Goal: Information Seeking & Learning: Understand process/instructions

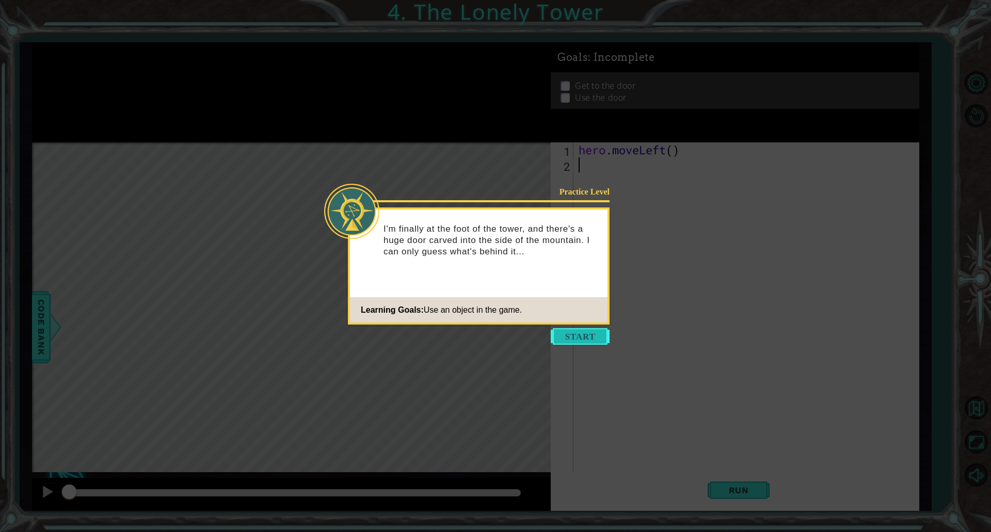
click at [562, 332] on button "Start" at bounding box center [580, 336] width 59 height 17
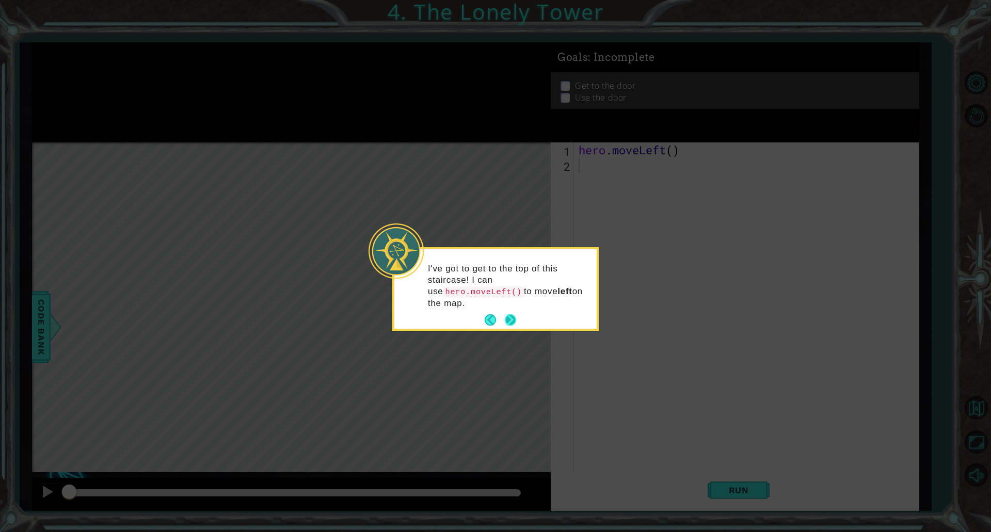
click at [514, 311] on button "Next" at bounding box center [510, 320] width 19 height 19
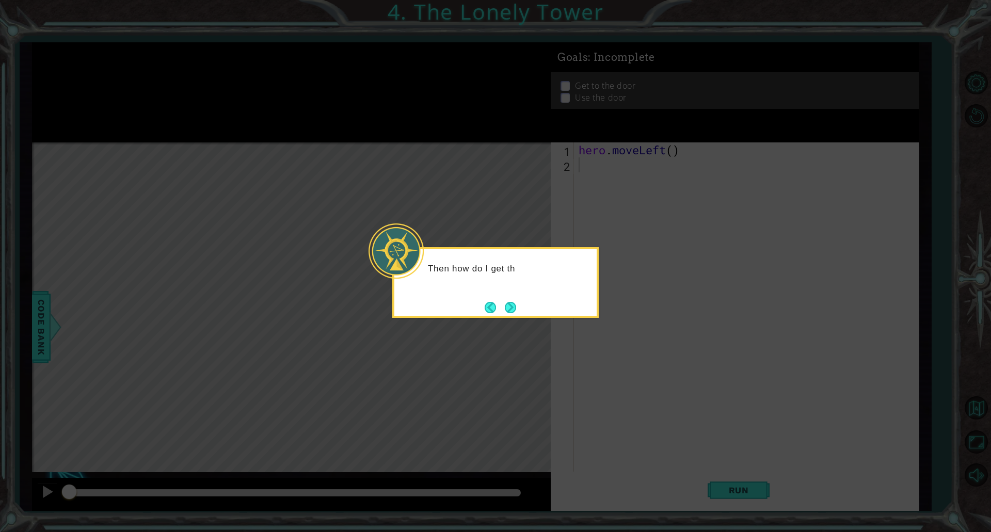
click at [514, 306] on button "Next" at bounding box center [510, 307] width 11 height 11
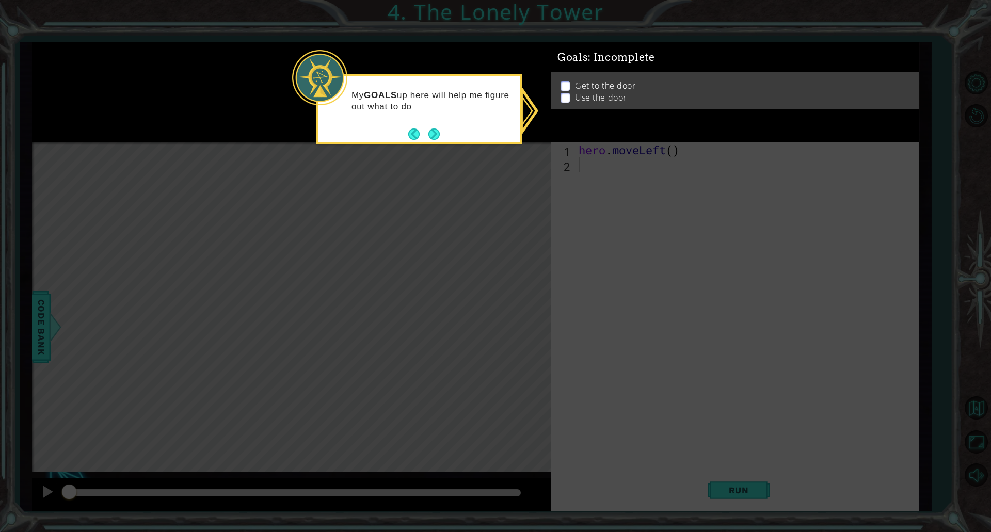
click at [637, 232] on icon at bounding box center [495, 266] width 991 height 532
click at [433, 127] on footer at bounding box center [423, 134] width 31 height 15
click at [431, 134] on button "Next" at bounding box center [434, 133] width 17 height 17
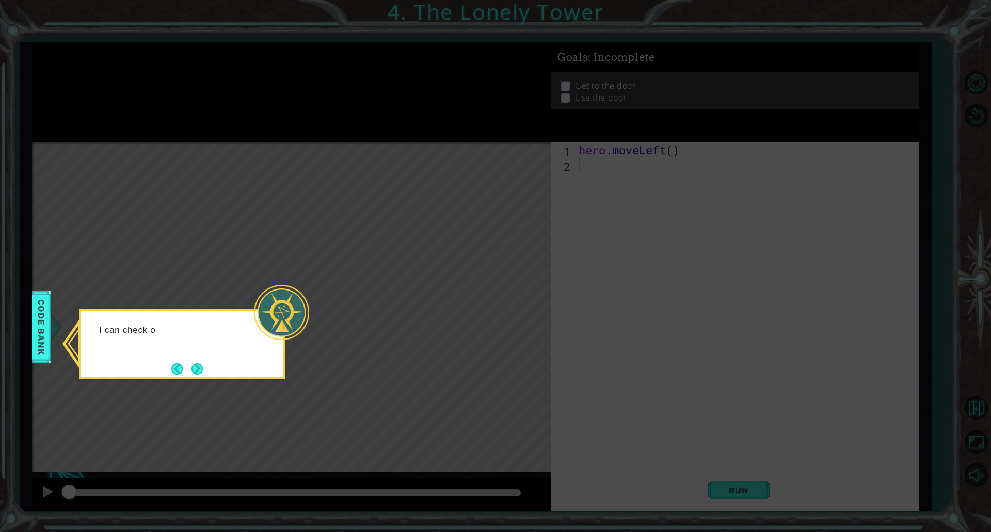
click at [385, 277] on icon at bounding box center [495, 266] width 991 height 532
click at [206, 379] on div "I can check out the Code Bank to see al" at bounding box center [182, 344] width 207 height 71
click at [203, 372] on div "I can check out the Code Bank to see all the actions" at bounding box center [182, 344] width 207 height 71
click at [207, 366] on div "I can check out the Code Bank to see all the actions I can do." at bounding box center [182, 341] width 202 height 52
click at [194, 365] on button "Next" at bounding box center [196, 368] width 15 height 15
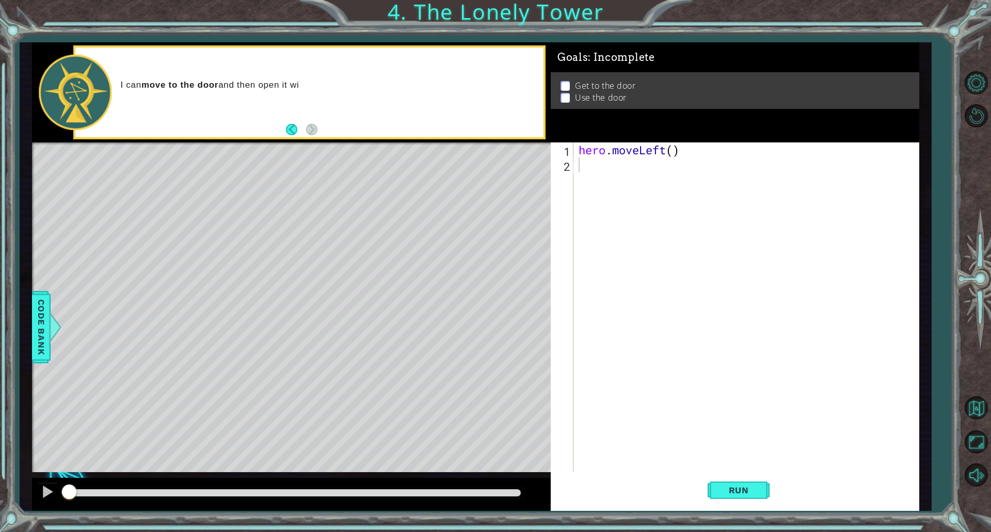
click at [25, 338] on div "1 ההההההההההההההההההההההההההההההההההההההההההההההההההההההההההההההההההההההההההההה…" at bounding box center [476, 276] width 912 height 468
click at [673, 152] on div "hero . moveLeft ( )" at bounding box center [749, 322] width 344 height 359
type textarea "hero.moveLeft(2)"
click at [605, 165] on div "hero . moveLeft ( 2 )" at bounding box center [749, 322] width 344 height 359
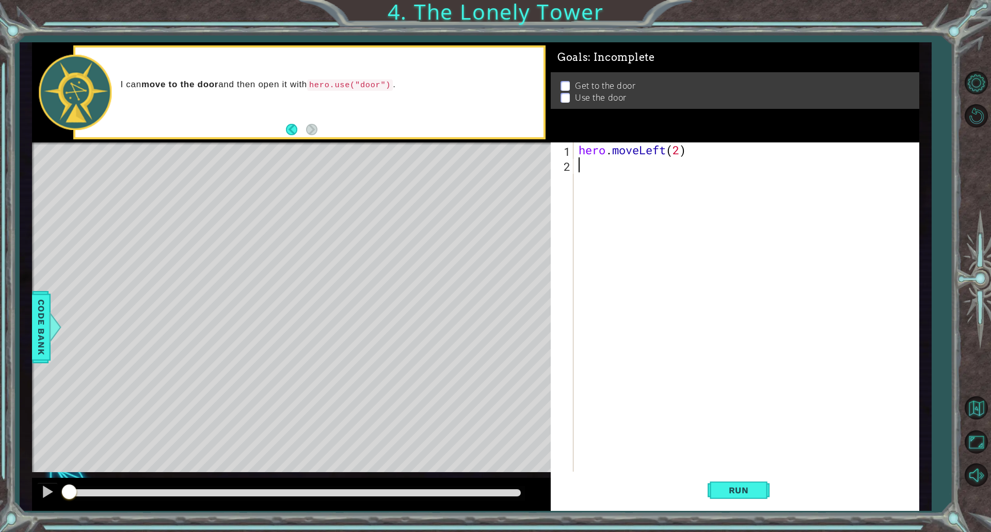
scroll to position [0, 0]
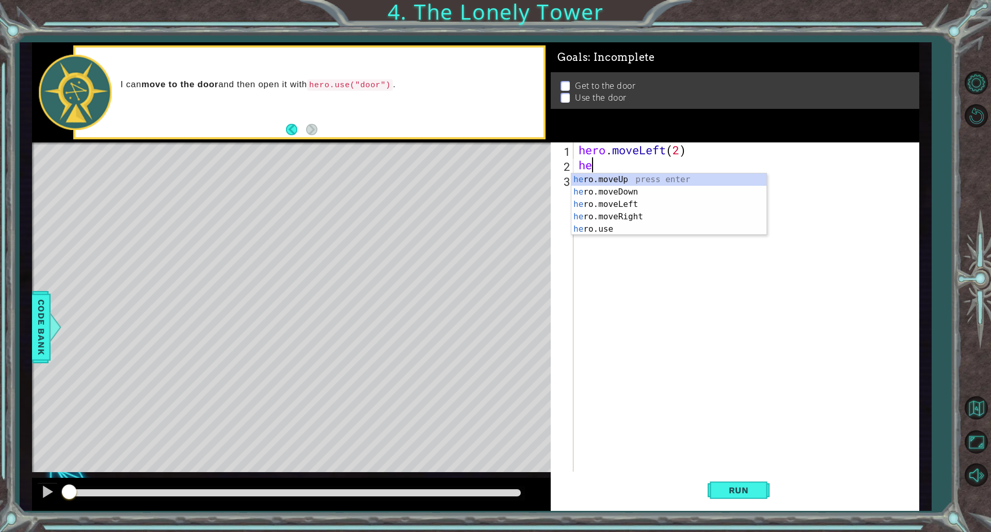
type textarea "her"
click at [673, 213] on div "her o.moveUp press enter her o.moveDown press enter her o.moveLeft press enter …" at bounding box center [669, 216] width 195 height 87
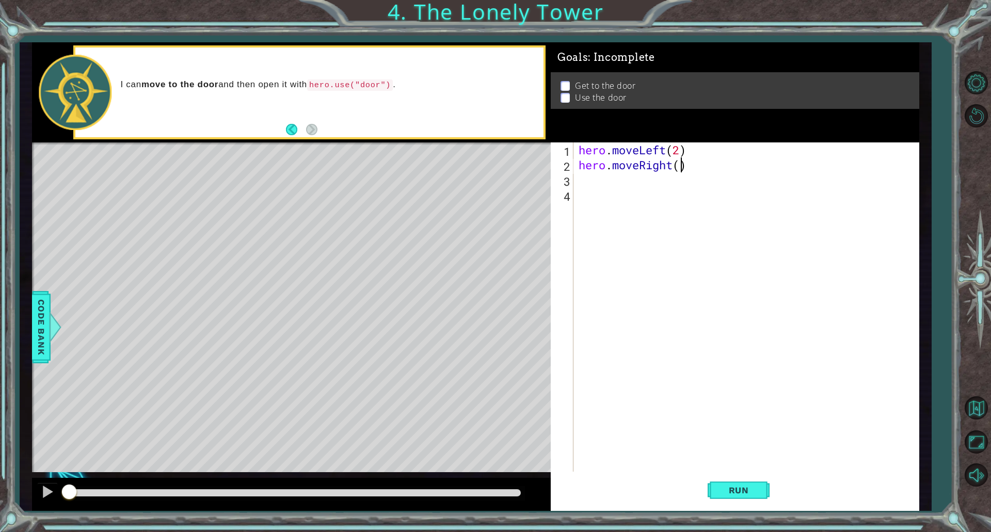
click at [682, 166] on div "hero . moveLeft ( 2 ) hero . moveRight ( )" at bounding box center [749, 322] width 344 height 359
type textarea "hero.moveRight(2)"
click at [719, 491] on span "Run" at bounding box center [739, 490] width 41 height 10
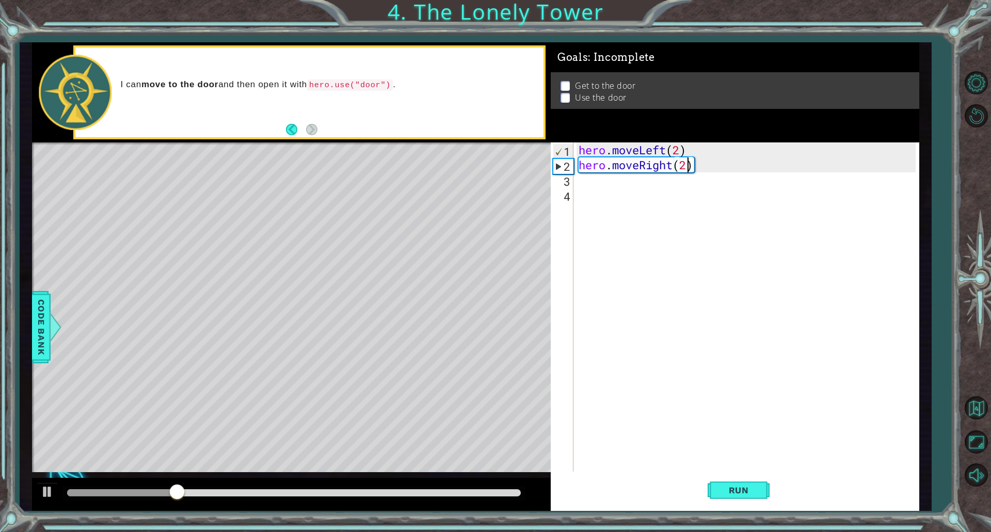
click at [705, 185] on div "hero . moveLeft ( 2 ) hero . moveRight ( 2 )" at bounding box center [749, 322] width 344 height 359
click at [679, 163] on div "hero . moveLeft ( 2 ) hero . moveRight ( 2 )" at bounding box center [749, 322] width 344 height 359
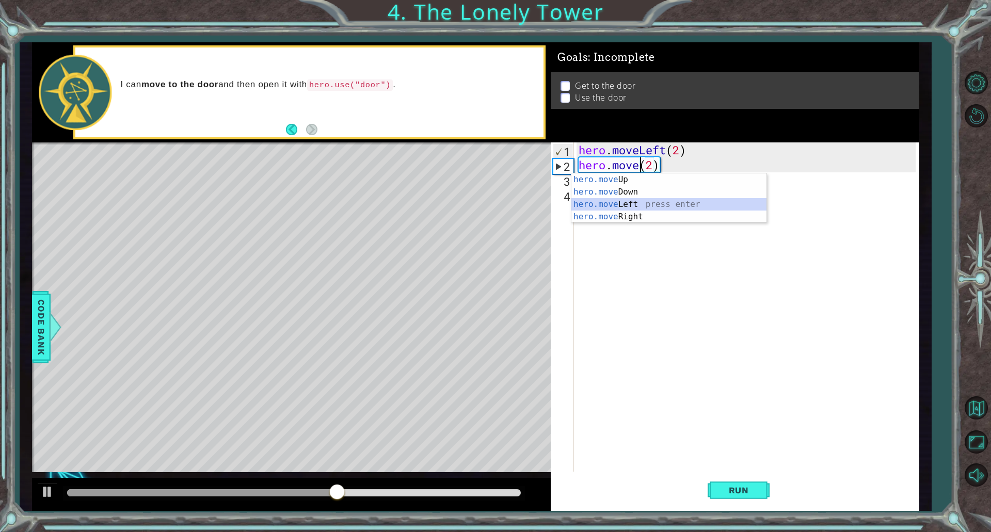
click at [651, 208] on div "hero.move Up press enter hero.move Down press enter hero.move Left press enter …" at bounding box center [669, 210] width 195 height 74
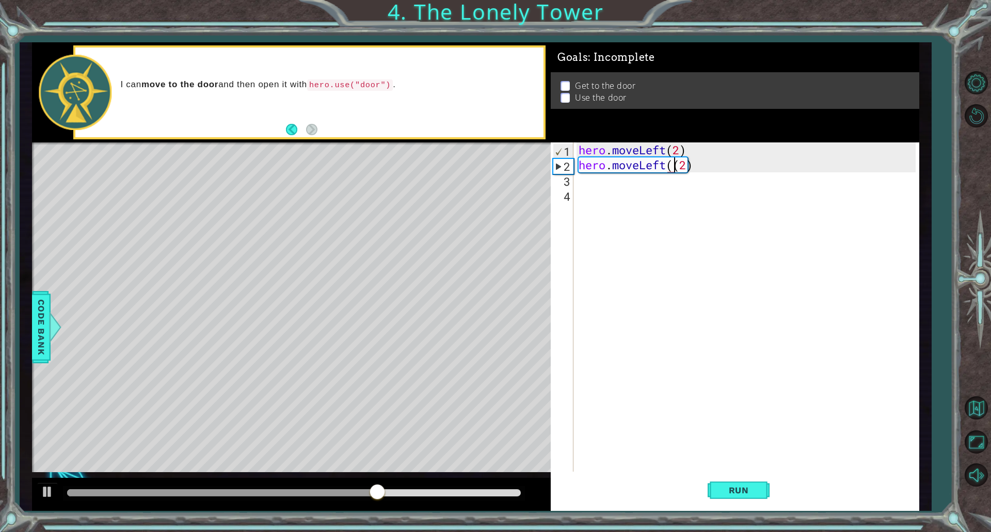
type textarea "hero.moveLeft(2)"
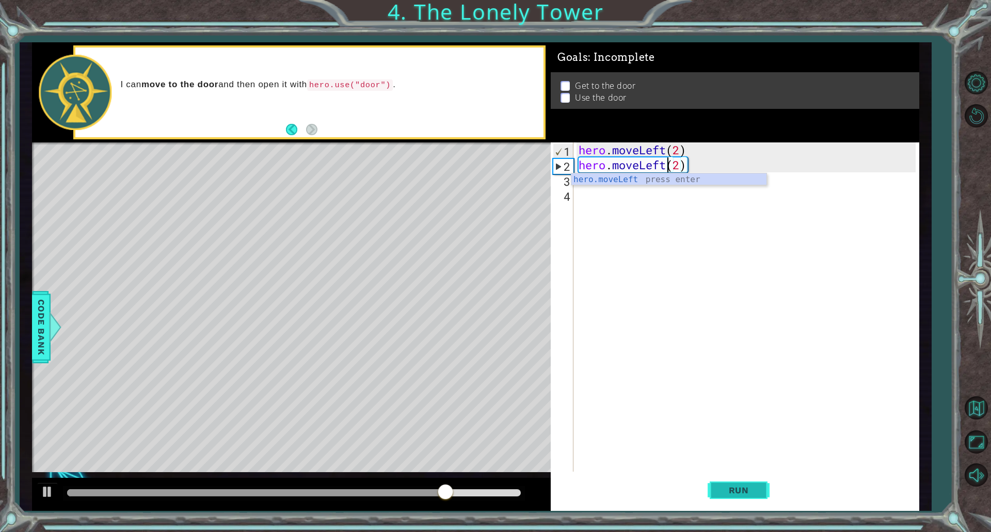
click at [725, 493] on span "Run" at bounding box center [739, 490] width 41 height 10
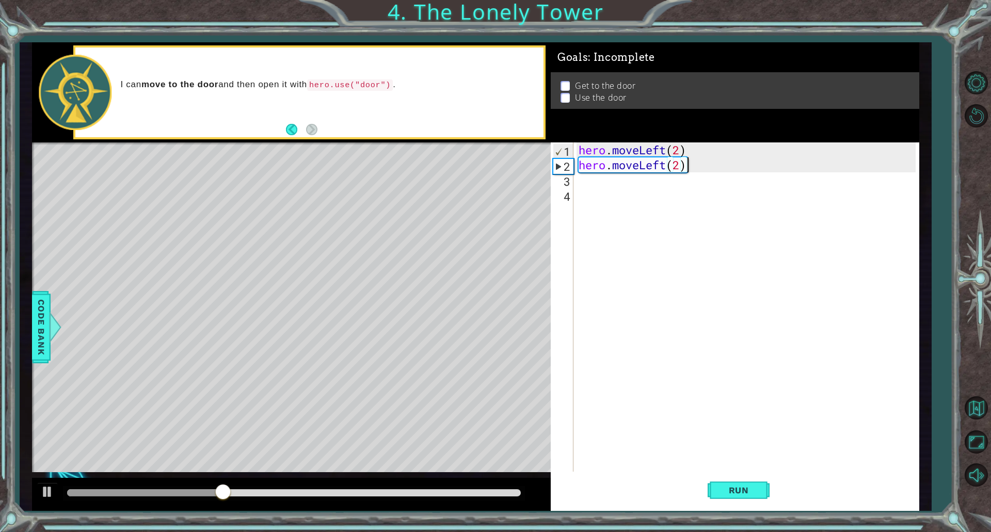
click at [720, 169] on div "hero . moveLeft ( 2 ) hero . moveLeft ( 2 )" at bounding box center [749, 322] width 344 height 359
drag, startPoint x: 720, startPoint y: 169, endPoint x: 577, endPoint y: 167, distance: 142.5
click at [577, 167] on div "hero . moveLeft ( 2 ) hero . moveLeft ( 2 )" at bounding box center [749, 322] width 344 height 359
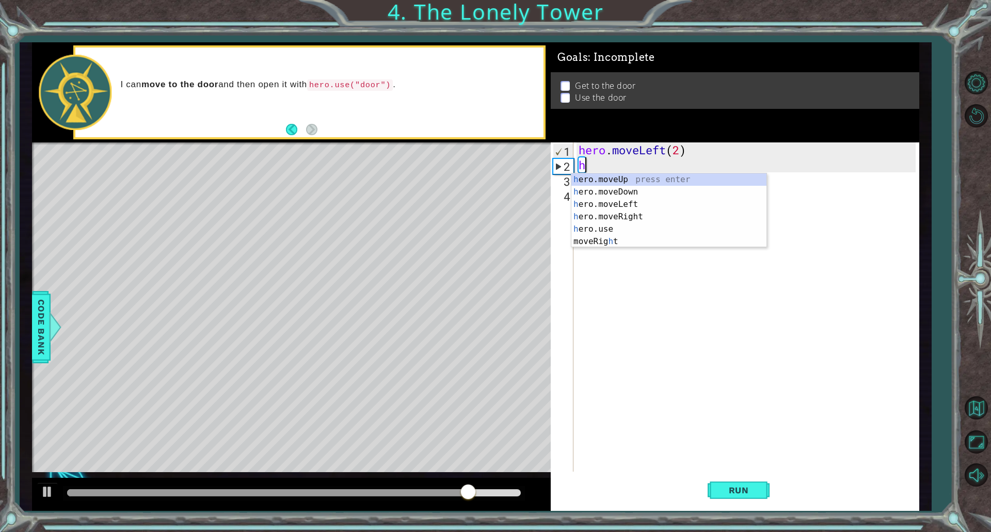
type textarea "her"
click at [655, 181] on div "her o.moveUp press enter her o.moveDown press enter her o.moveLeft press enter …" at bounding box center [669, 216] width 195 height 87
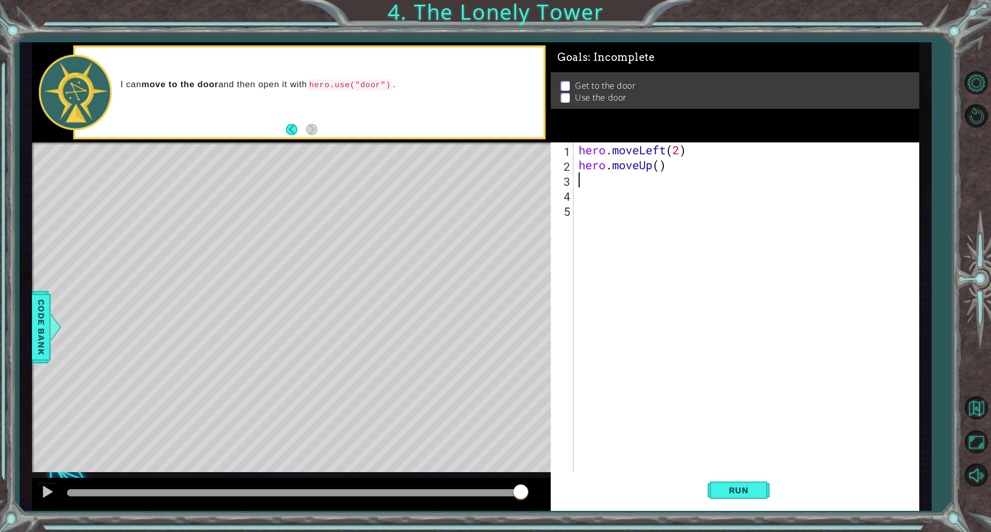
click at [658, 163] on div "hero . moveLeft ( 2 ) hero . moveUp ( )" at bounding box center [749, 322] width 344 height 359
type textarea "hero.moveUp(2)"
click at [716, 480] on button "Run" at bounding box center [739, 490] width 62 height 37
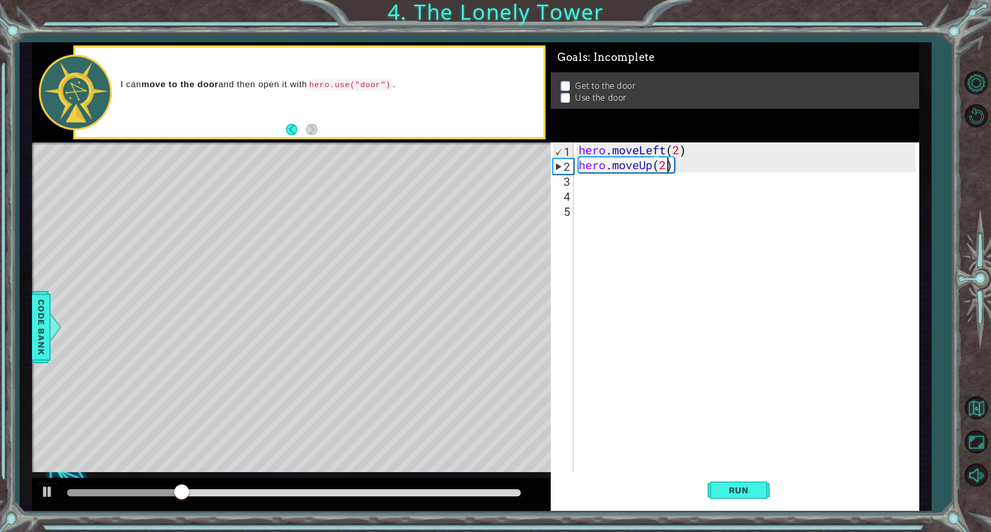
click at [600, 187] on div "hero . moveLeft ( 2 ) hero . moveUp ( 2 )" at bounding box center [749, 322] width 344 height 359
type textarea "he"
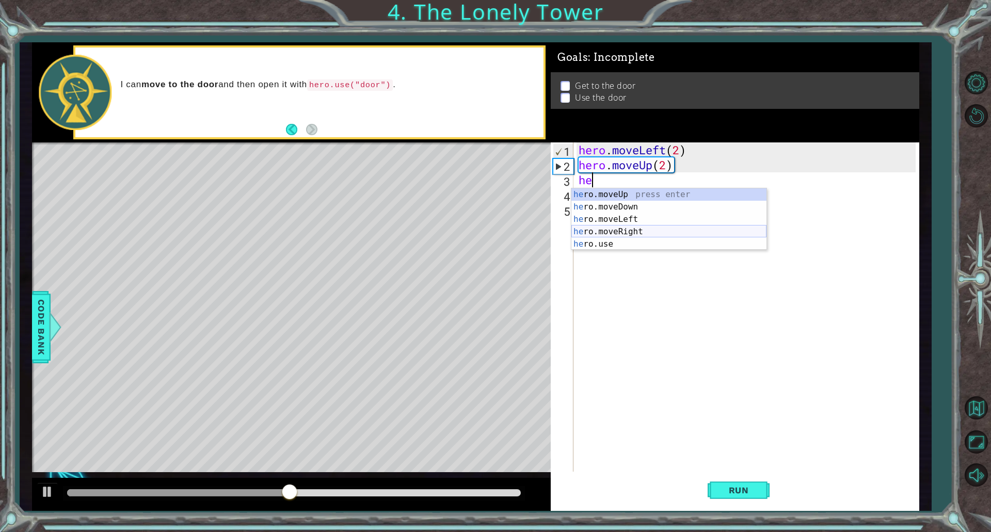
click at [651, 233] on div "he ro.moveUp press enter he ro.moveDown press enter he ro.moveLeft press enter …" at bounding box center [669, 231] width 195 height 87
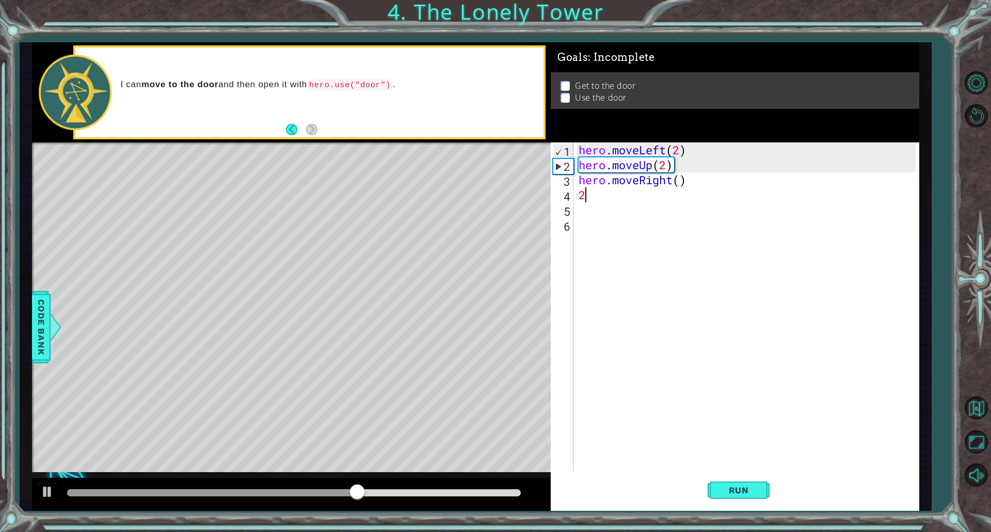
click at [682, 178] on div "hero . moveLeft ( 2 ) hero . moveUp ( 2 ) hero . moveRight ( ) 2" at bounding box center [749, 322] width 344 height 359
click at [643, 196] on div "hero . moveLeft ( 2 ) hero . moveUp ( 2 ) hero . moveRight ( 2 ) 2" at bounding box center [749, 322] width 344 height 359
type textarea "2"
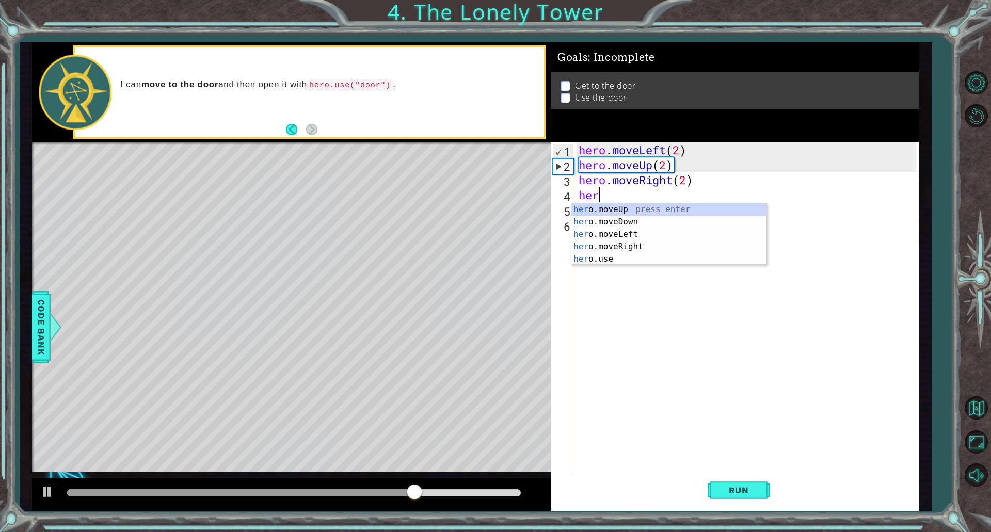
scroll to position [0, 1]
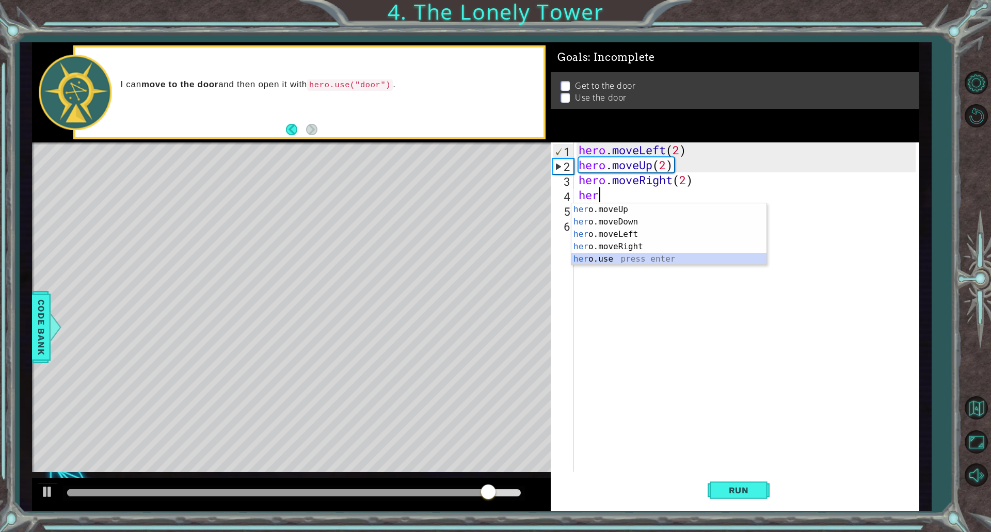
click at [621, 256] on div "her o.moveUp press enter her o.moveDown press enter her o.moveLeft press enter …" at bounding box center [669, 246] width 195 height 87
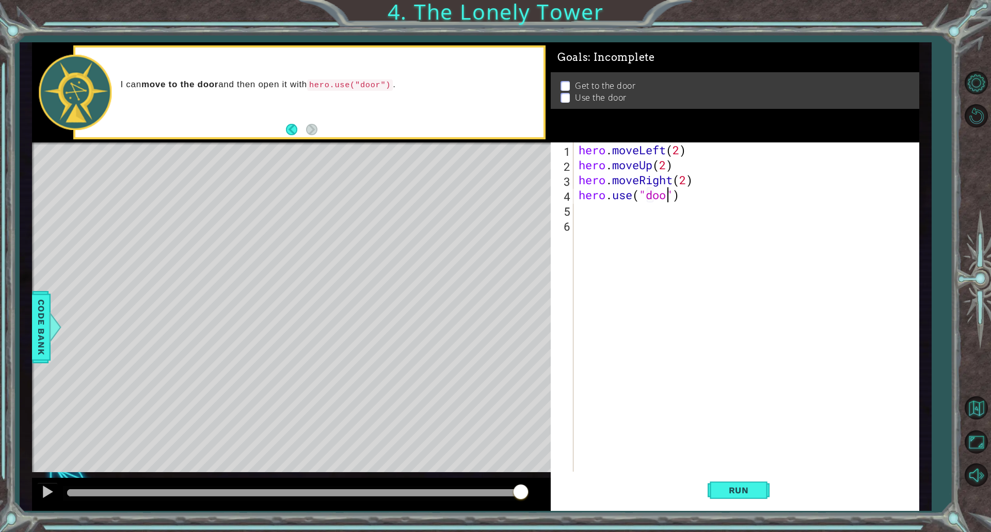
scroll to position [0, 4]
type textarea "hero.use("door")"
click at [750, 477] on button "Run" at bounding box center [739, 490] width 62 height 37
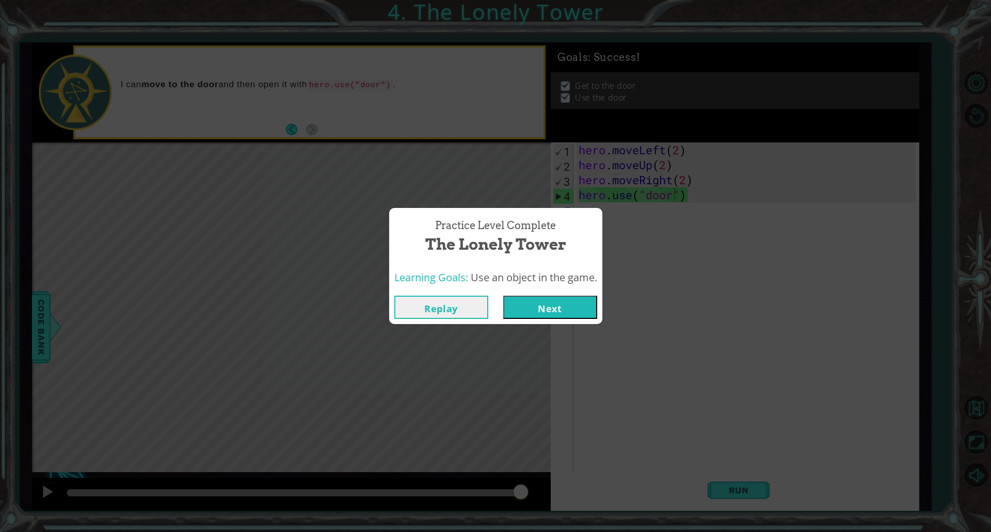
click at [564, 304] on button "Next" at bounding box center [550, 307] width 94 height 23
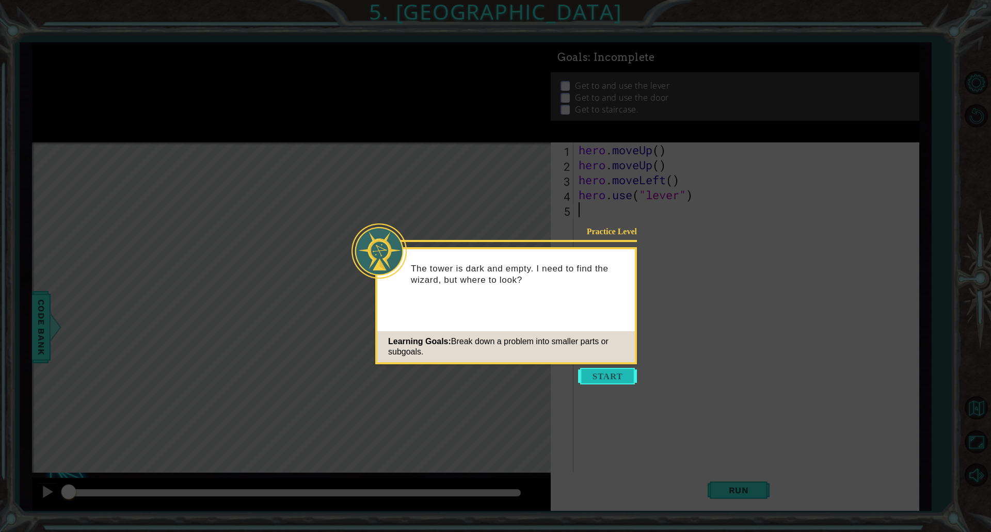
click at [589, 378] on button "Start" at bounding box center [607, 376] width 59 height 17
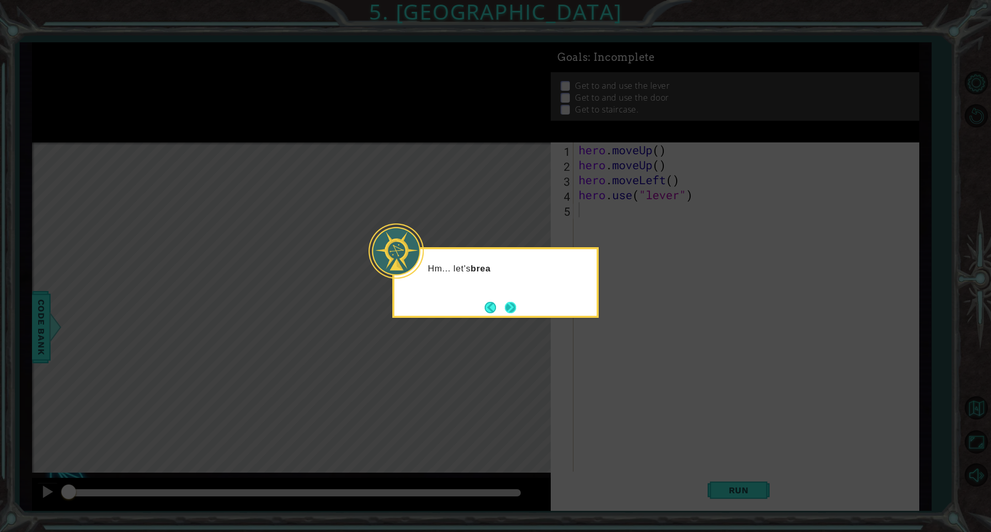
click at [511, 302] on button "Next" at bounding box center [510, 307] width 17 height 17
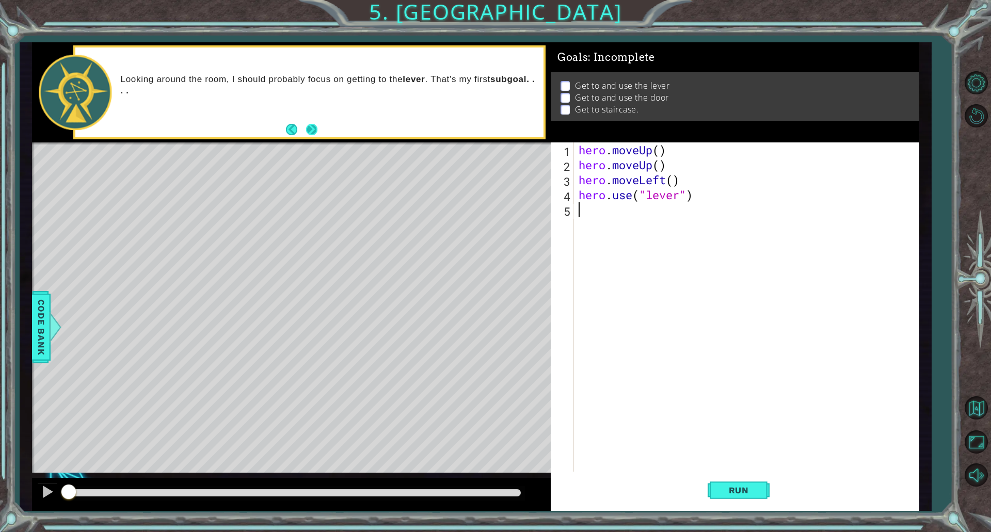
click at [309, 127] on button "Next" at bounding box center [312, 129] width 15 height 15
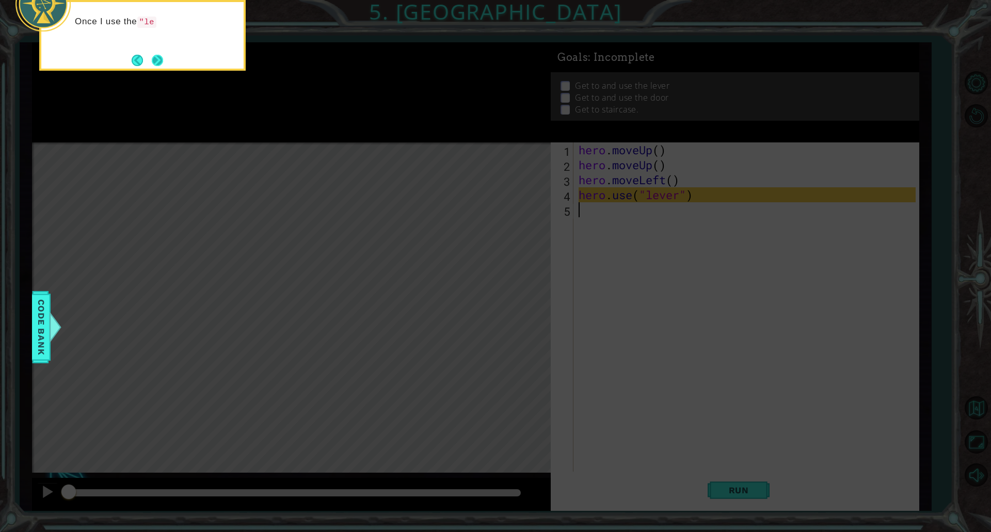
click at [166, 57] on button "Next" at bounding box center [158, 61] width 18 height 18
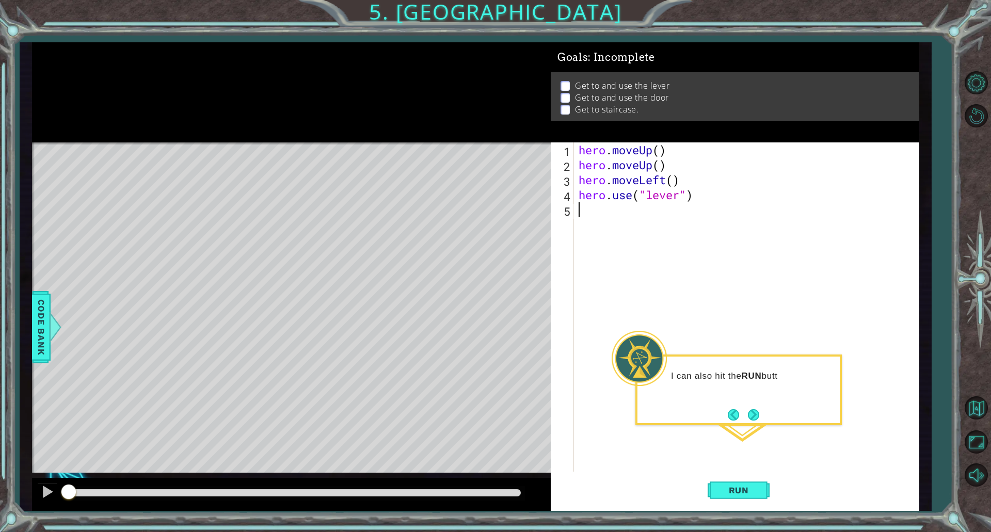
click at [705, 267] on div "hero . moveUp ( ) hero . moveUp ( ) hero . moveLeft ( ) hero . use ( "lever" )" at bounding box center [749, 322] width 344 height 359
click at [739, 486] on span "Run" at bounding box center [739, 490] width 41 height 10
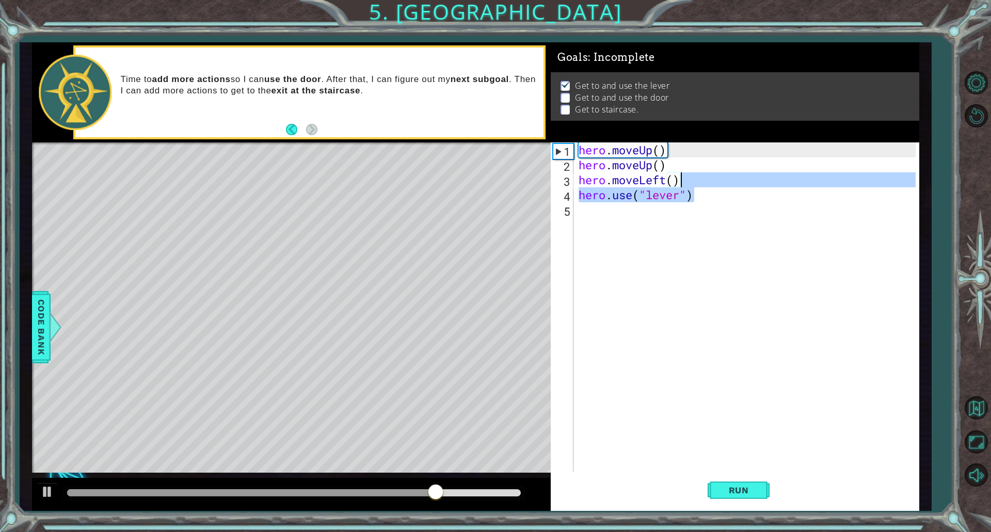
drag, startPoint x: 701, startPoint y: 197, endPoint x: 687, endPoint y: 176, distance: 25.6
click at [687, 176] on div "hero . moveUp ( ) hero . moveUp ( ) hero . moveLeft ( ) hero . use ( "lever" )" at bounding box center [749, 322] width 344 height 359
click at [748, 492] on span "Run" at bounding box center [739, 490] width 41 height 10
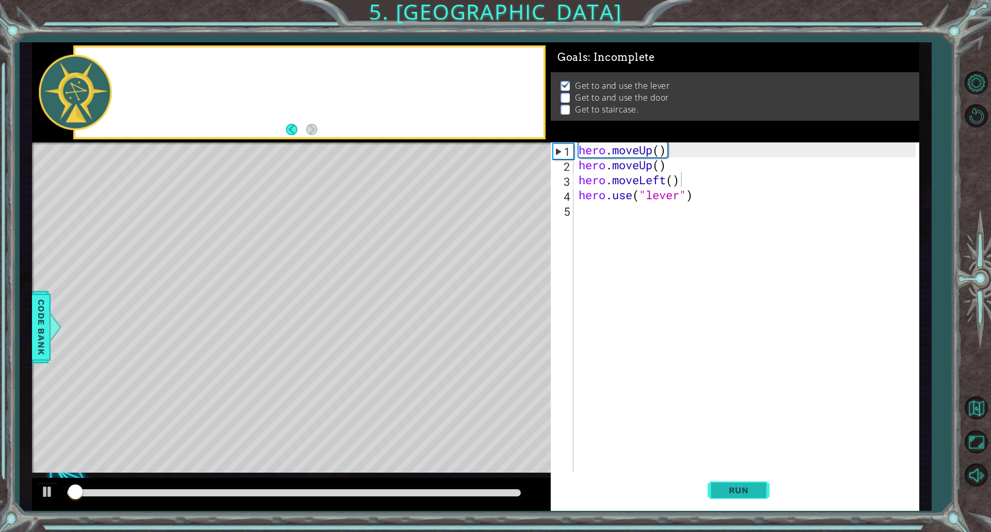
click at [748, 492] on span "Run" at bounding box center [739, 490] width 41 height 10
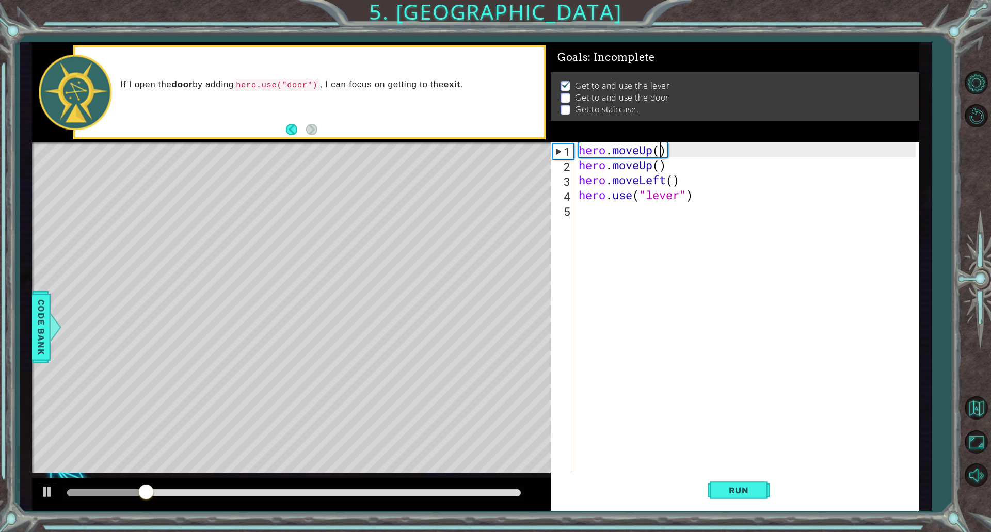
click at [661, 150] on div "hero . moveUp ( ) hero . moveUp ( ) hero . moveLeft ( ) hero . use ( "lever" )" at bounding box center [749, 322] width 344 height 359
click at [677, 166] on div "hero . moveUp ( 1 ) hero . moveUp ( ) hero . moveLeft ( ) hero . use ( "lever" )" at bounding box center [749, 322] width 344 height 359
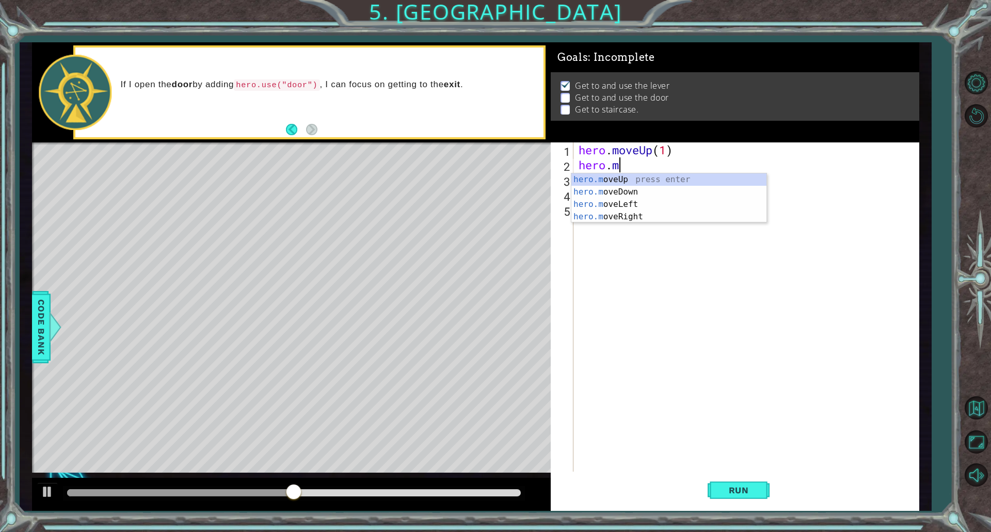
type textarea "hero."
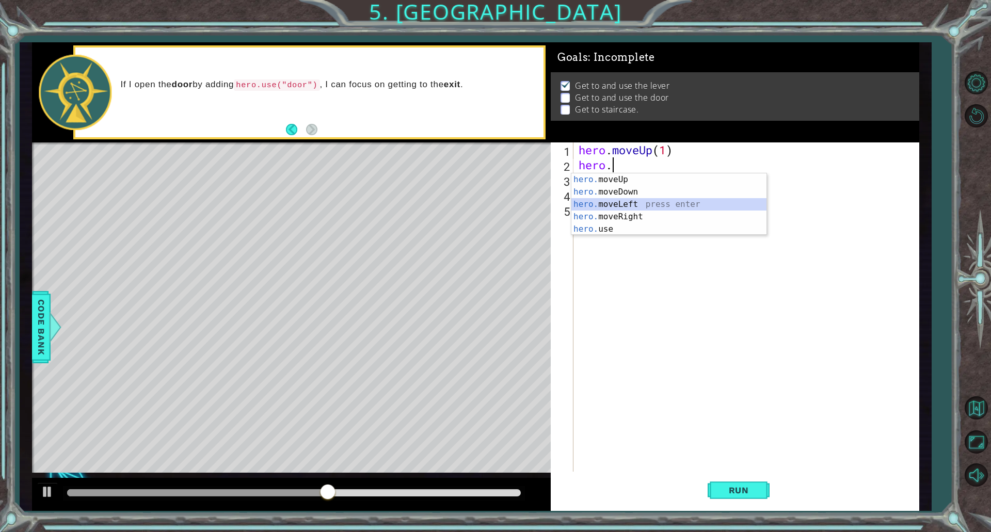
click at [630, 206] on div "hero. moveUp press enter hero. moveDown press enter hero. moveLeft press enter …" at bounding box center [669, 216] width 195 height 87
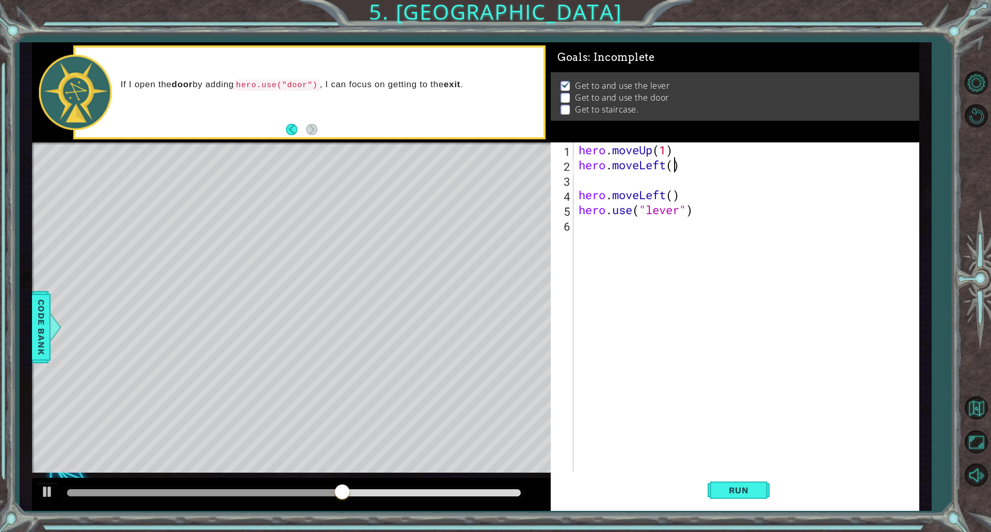
click at [673, 170] on div "hero . moveUp ( 1 ) hero . moveLeft ( ) hero . moveLeft ( ) hero . use ( "lever…" at bounding box center [749, 322] width 344 height 359
type textarea "hero.moveLeft(1)"
click at [623, 168] on div "hero . moveUp ( 1 ) hero . moveLeft ( 1 ) hero . moveLeft ( ) hero . use ( "lev…" at bounding box center [749, 322] width 344 height 359
click at [618, 180] on div "hero . moveUp ( 1 ) hero . moveLeft ( 1 ) hero . moveLeft ( ) hero . use ( "lev…" at bounding box center [749, 322] width 344 height 359
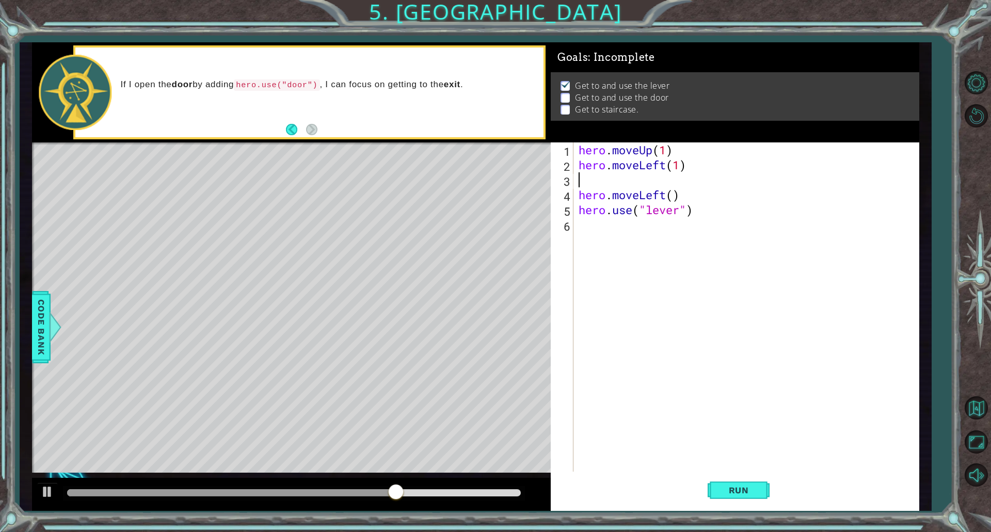
scroll to position [0, 0]
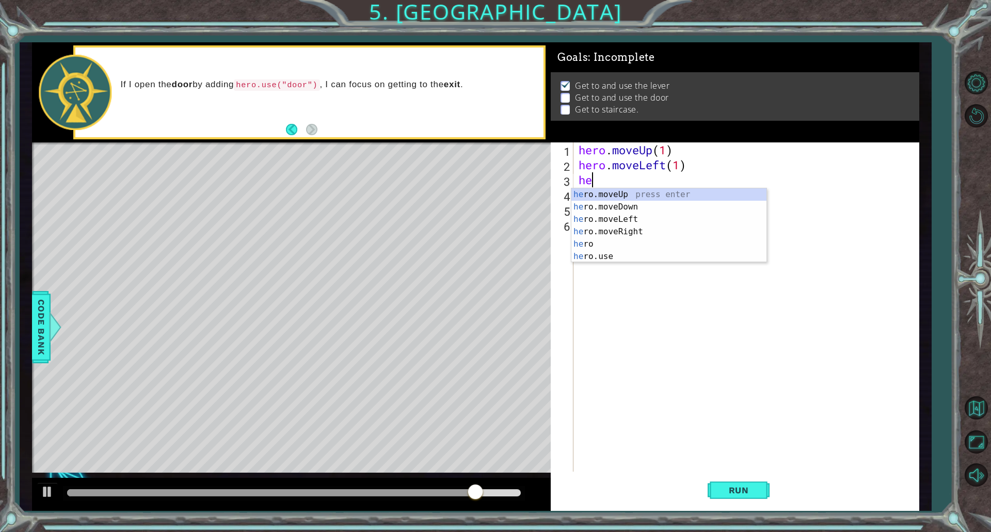
type textarea "hero"
click at [635, 243] on div "hero press enter hero .moveUp press enter hero .moveDown press enter hero .move…" at bounding box center [669, 237] width 195 height 99
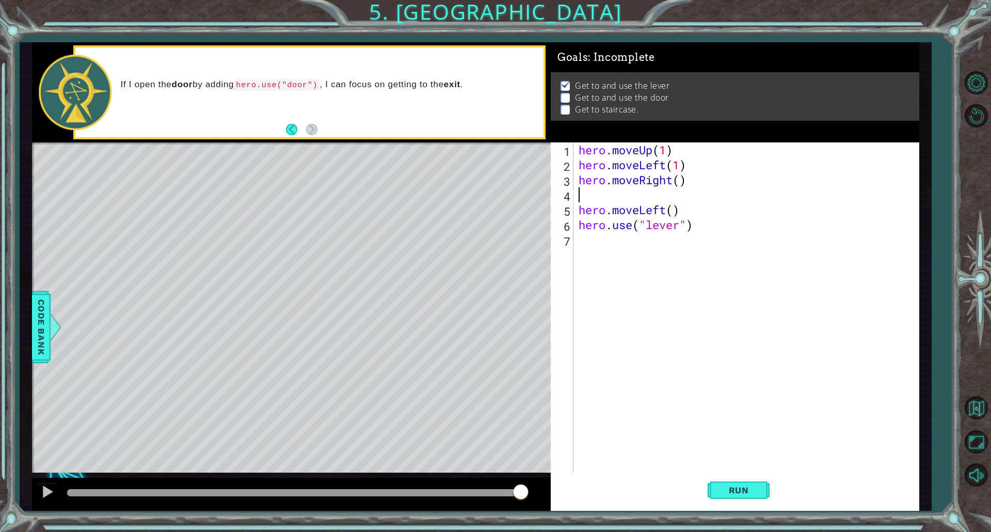
click at [684, 180] on div "hero . moveUp ( 1 ) hero . moveLeft ( 1 ) hero . moveRight ( ) hero . moveLeft …" at bounding box center [749, 322] width 344 height 359
click at [749, 501] on button "Run" at bounding box center [739, 490] width 62 height 37
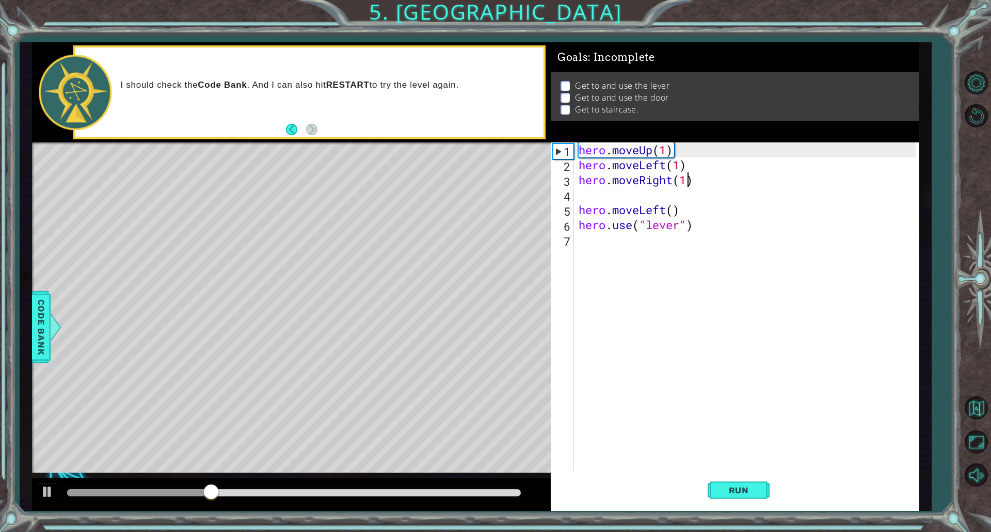
click at [671, 178] on div "hero . moveUp ( 1 ) hero . moveLeft ( 1 ) hero . moveRight ( 1 ) hero . moveLef…" at bounding box center [749, 322] width 344 height 359
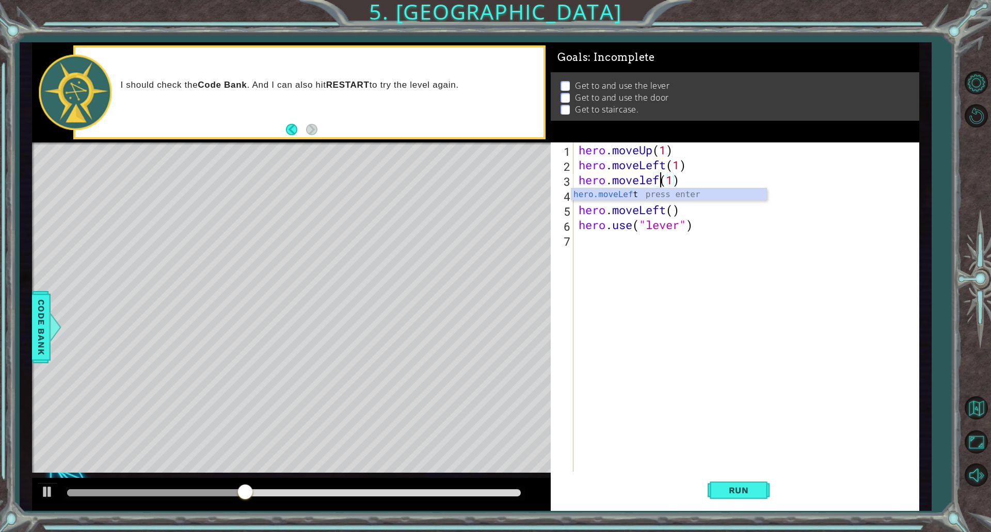
scroll to position [0, 4]
click at [622, 197] on div "hero.moveLeft press enter" at bounding box center [669, 206] width 195 height 37
click at [688, 192] on div "hero.moveLeft press enter" at bounding box center [669, 206] width 195 height 37
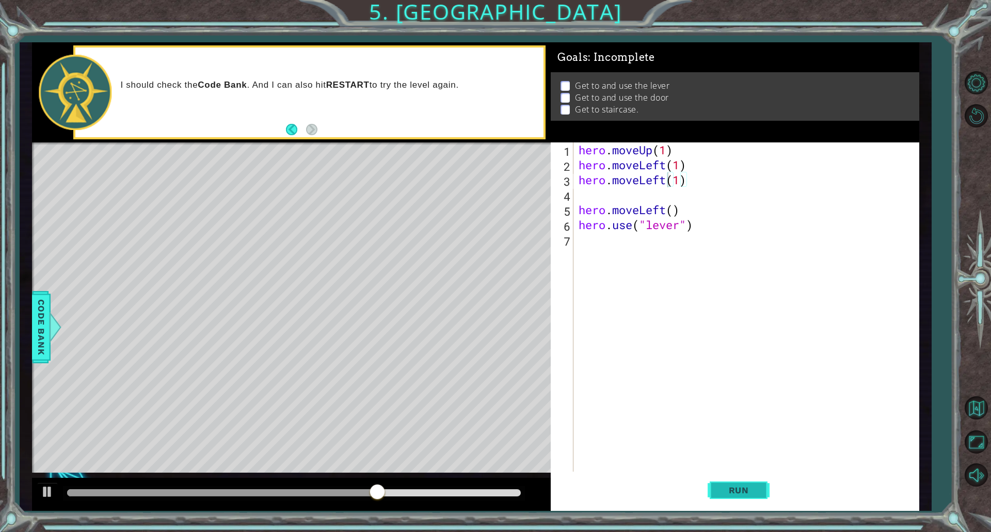
click at [741, 491] on span "Run" at bounding box center [739, 490] width 41 height 10
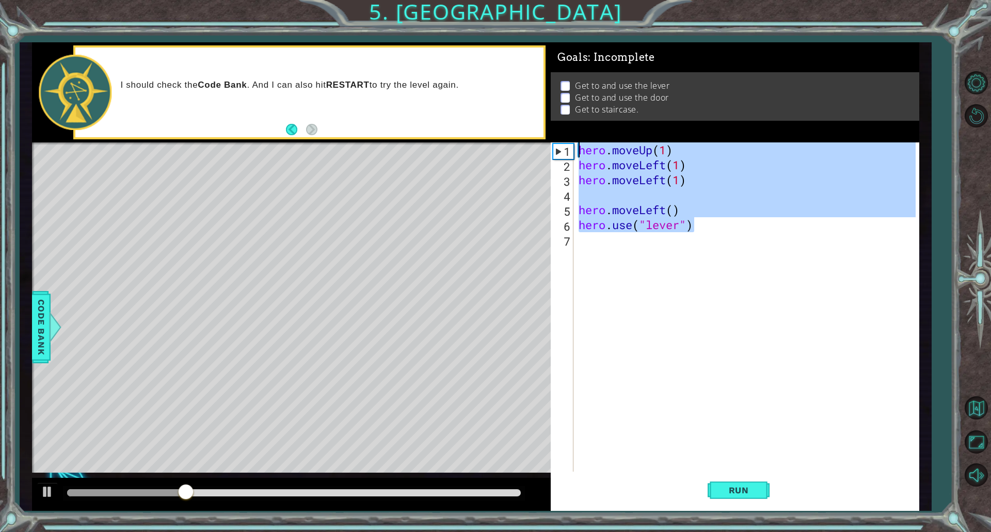
drag, startPoint x: 689, startPoint y: 219, endPoint x: 565, endPoint y: 157, distance: 138.3
click at [565, 157] on div "hero.moveLeft(1) 1 2 3 4 5 6 7 hero . moveUp ( 1 ) hero . moveLeft ( 1 ) hero .…" at bounding box center [733, 307] width 365 height 329
type textarea "hero.moveUp(1) hero.moveLeft(1)"
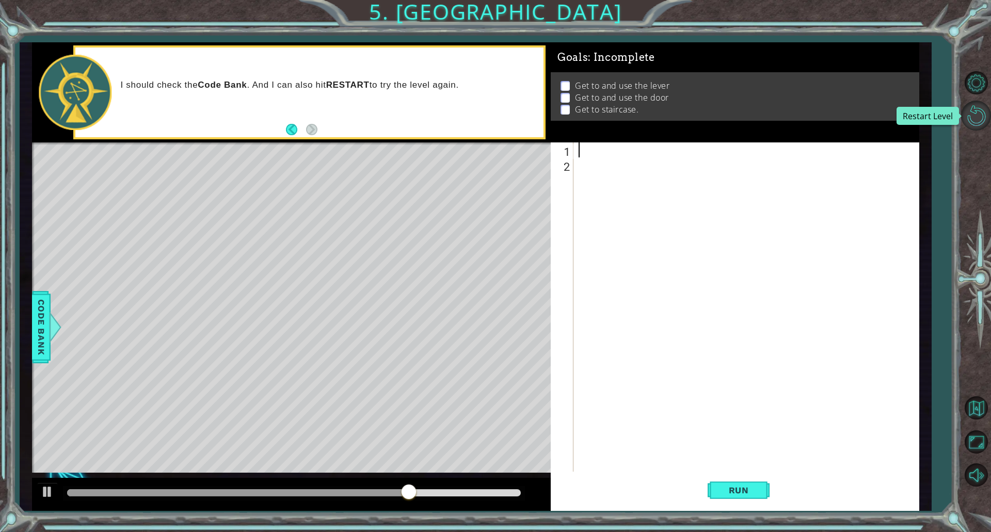
click at [975, 123] on button "Restart Level" at bounding box center [976, 116] width 30 height 30
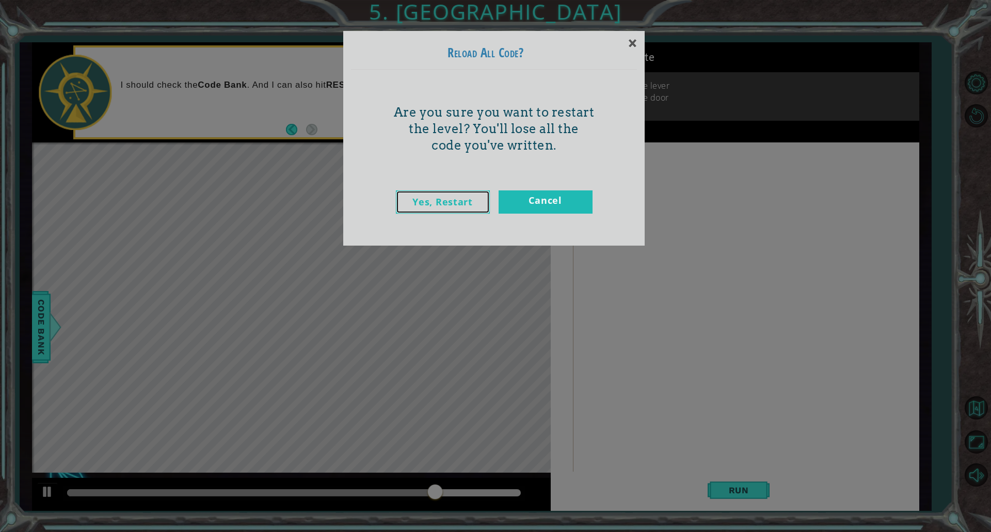
click at [462, 203] on link "Yes, Restart" at bounding box center [443, 202] width 94 height 23
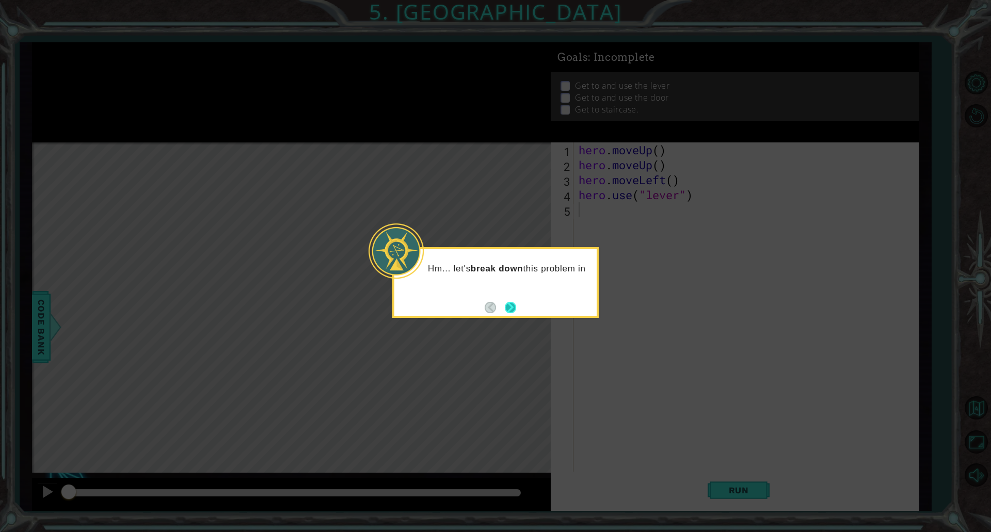
click at [504, 311] on button "Next" at bounding box center [510, 308] width 14 height 14
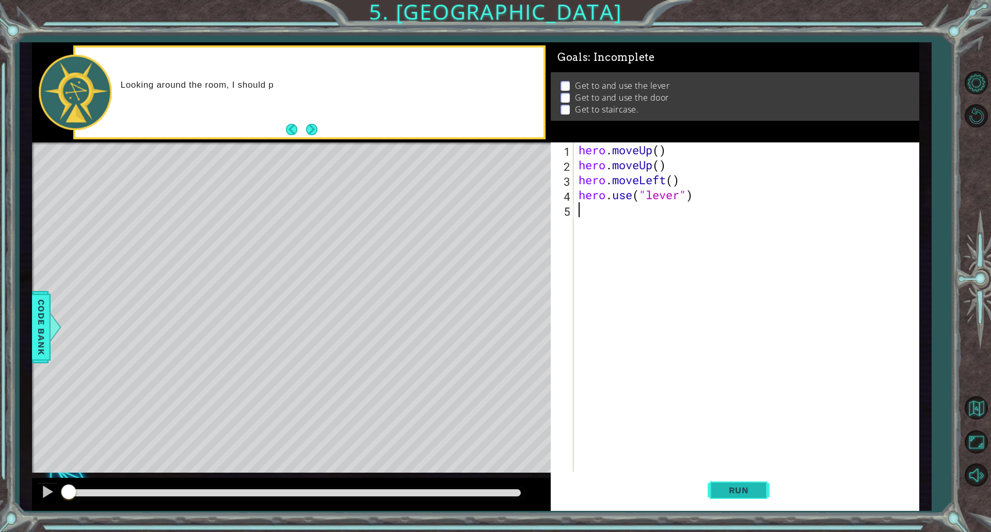
click at [736, 484] on button "Run" at bounding box center [739, 490] width 62 height 37
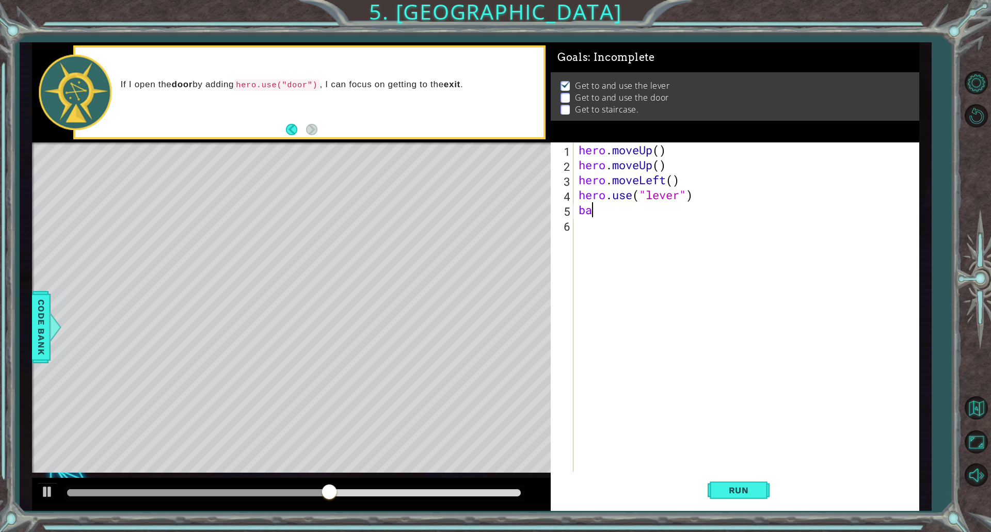
type textarea "b"
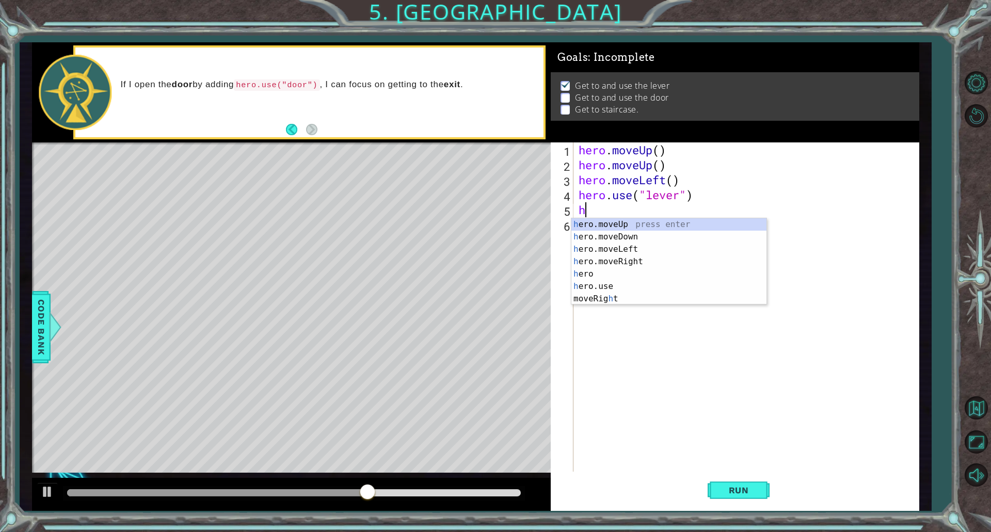
type textarea "her"
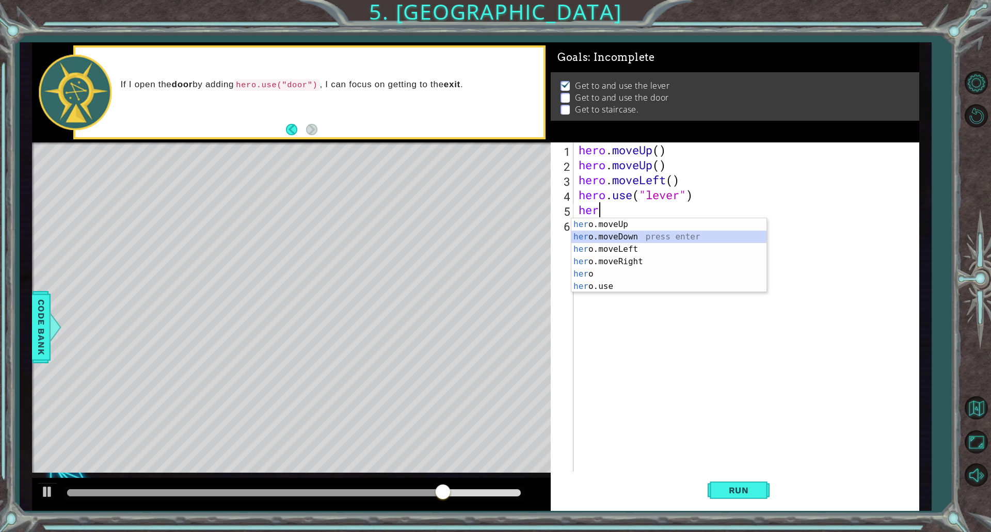
click at [626, 235] on div "her o.moveUp press enter her o.moveDown press enter her o.moveLeft press enter …" at bounding box center [669, 267] width 195 height 99
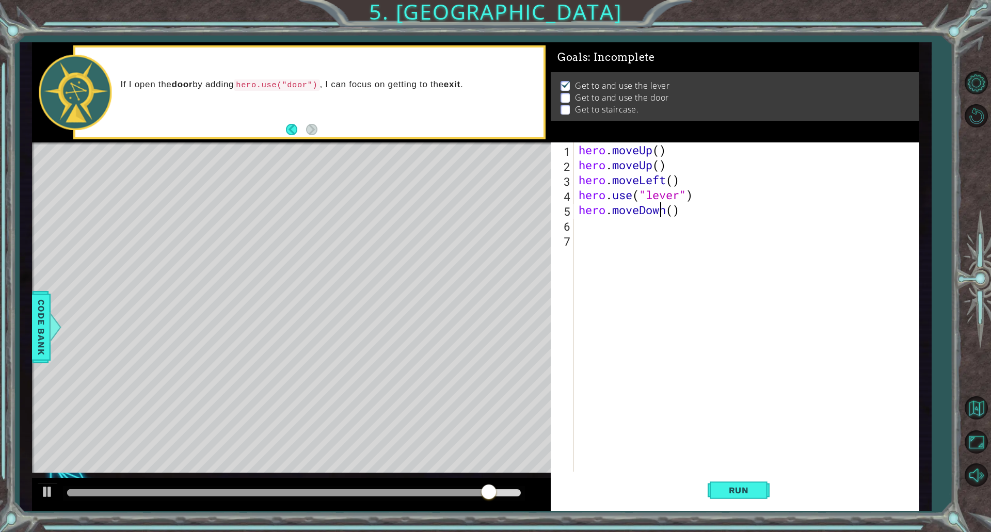
click at [658, 214] on div "hero . moveUp ( ) hero . moveUp ( ) hero . moveLeft ( ) hero . use ( "lever" ) …" at bounding box center [749, 322] width 344 height 359
click at [675, 216] on div "hero . moveUp ( ) hero . moveUp ( ) hero . moveLeft ( ) hero . use ( "lever" ) …" at bounding box center [749, 322] width 344 height 359
type textarea "hero.moveDown(3)"
click at [737, 492] on span "Run" at bounding box center [739, 490] width 41 height 10
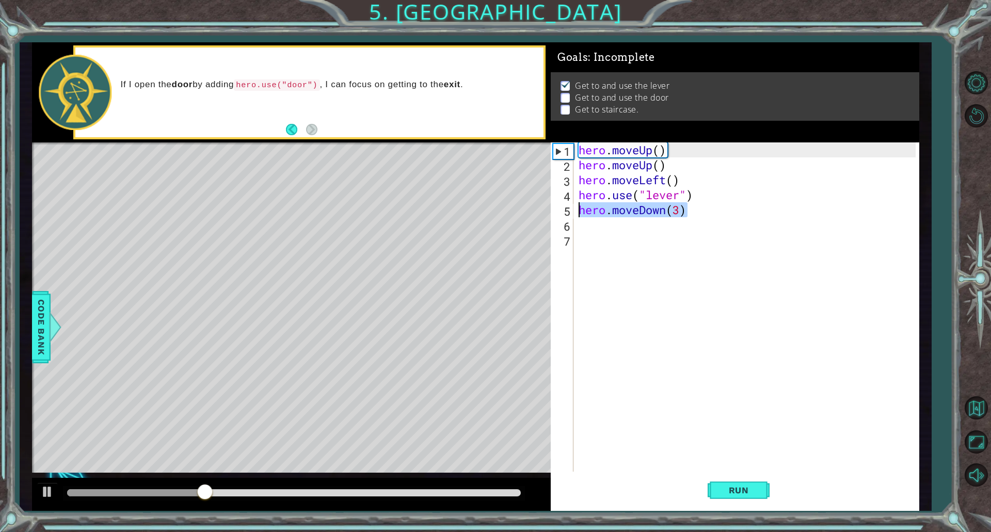
drag, startPoint x: 691, startPoint y: 207, endPoint x: 579, endPoint y: 215, distance: 112.3
click at [579, 215] on div "hero . moveUp ( ) hero . moveUp ( ) hero . moveLeft ( ) hero . use ( "lever" ) …" at bounding box center [749, 322] width 344 height 359
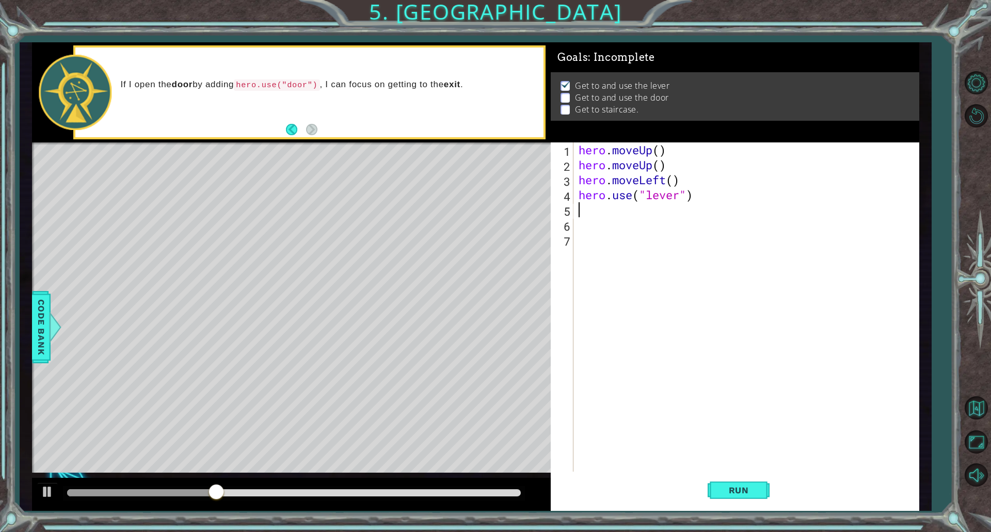
scroll to position [0, 0]
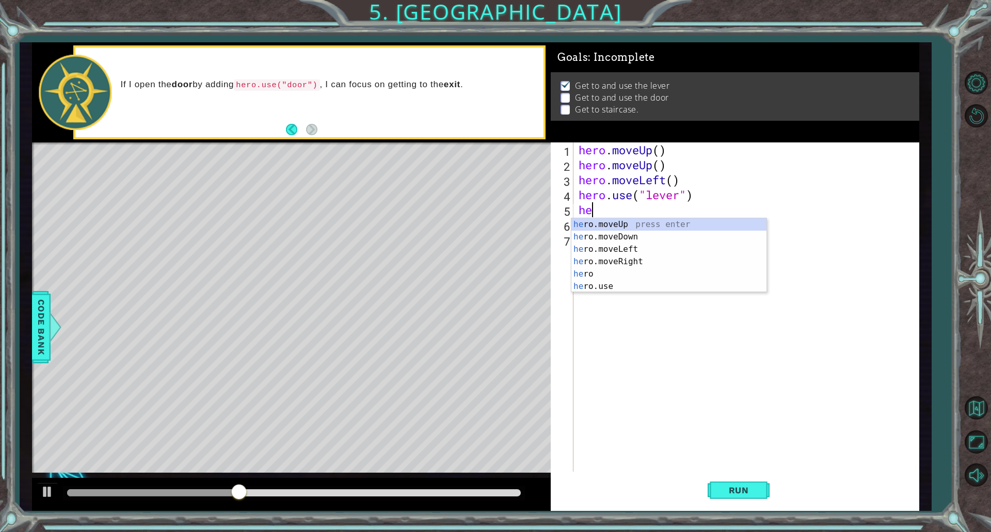
type textarea "hero"
click at [663, 275] on div "hero press enter hero .moveUp press enter hero .moveDown press enter hero .move…" at bounding box center [669, 267] width 195 height 99
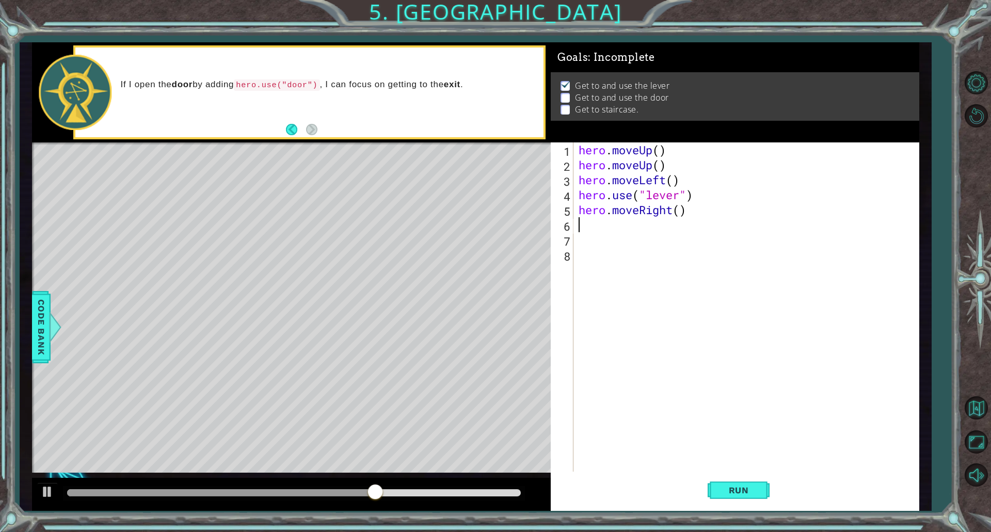
scroll to position [0, 0]
click at [727, 495] on span "Run" at bounding box center [739, 490] width 41 height 10
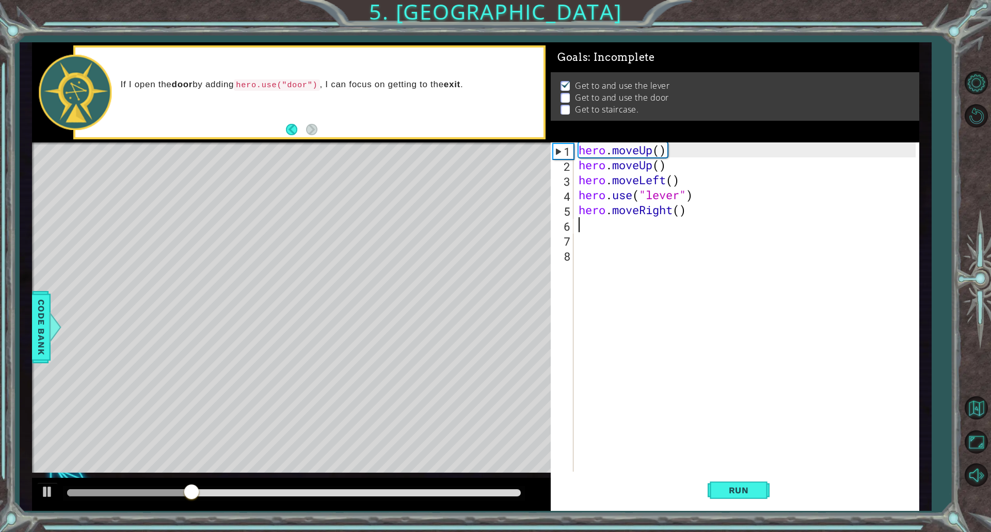
click at [687, 211] on div "hero . moveUp ( ) hero . moveUp ( ) hero . moveLeft ( ) hero . use ( "lever" ) …" at bounding box center [749, 322] width 344 height 359
click at [683, 209] on div "hero . moveUp ( ) hero . moveUp ( ) hero . moveLeft ( ) hero . use ( "lever" ) …" at bounding box center [749, 322] width 344 height 359
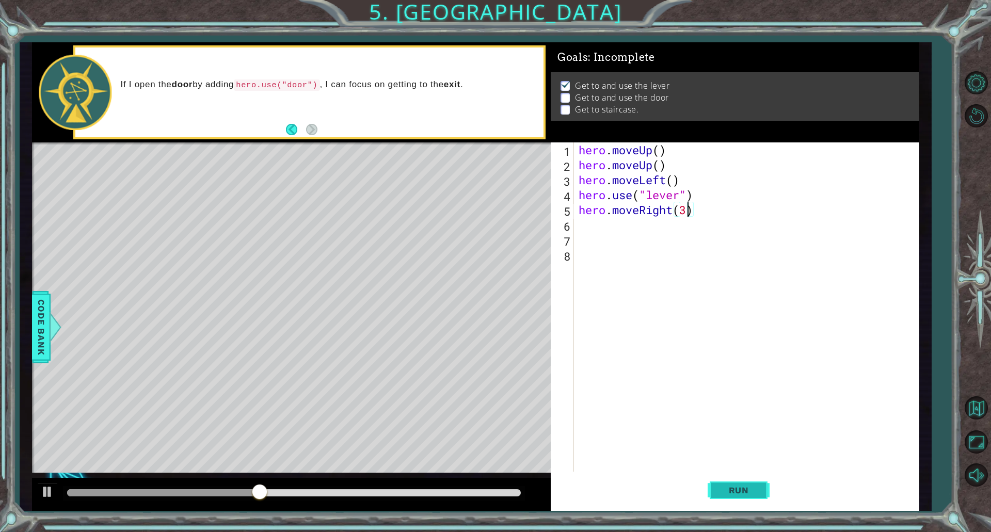
type textarea "hero.moveRight(3)"
click at [728, 494] on span "Run" at bounding box center [739, 490] width 41 height 10
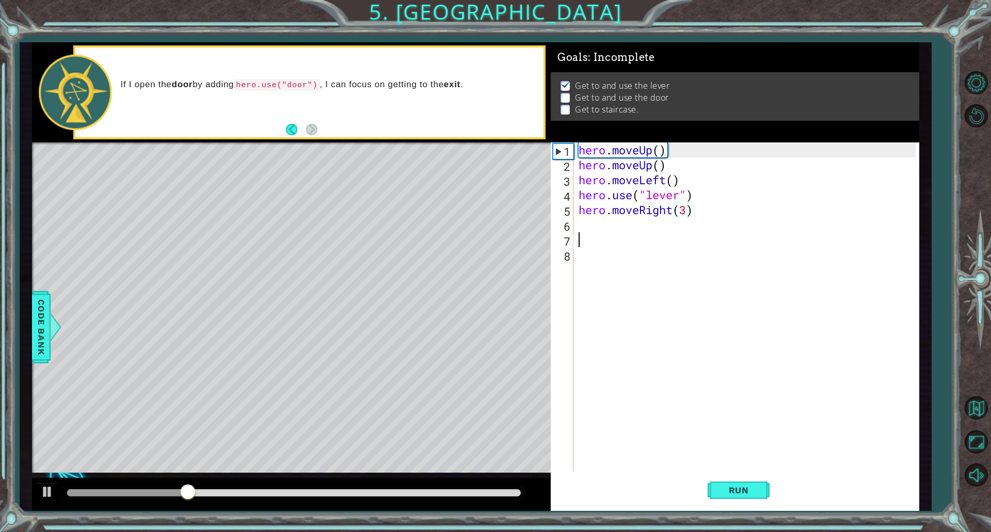
click at [620, 244] on div "hero . moveUp ( ) hero . moveUp ( ) hero . moveLeft ( ) hero . use ( "lever" ) …" at bounding box center [749, 322] width 344 height 359
click at [620, 236] on div "hero . moveUp ( ) hero . moveUp ( ) hero . moveLeft ( ) hero . use ( "lever" ) …" at bounding box center [749, 322] width 344 height 359
click at [620, 231] on div "hero . moveUp ( ) hero . moveUp ( ) hero . moveLeft ( ) hero . use ( "lever" ) …" at bounding box center [749, 322] width 344 height 359
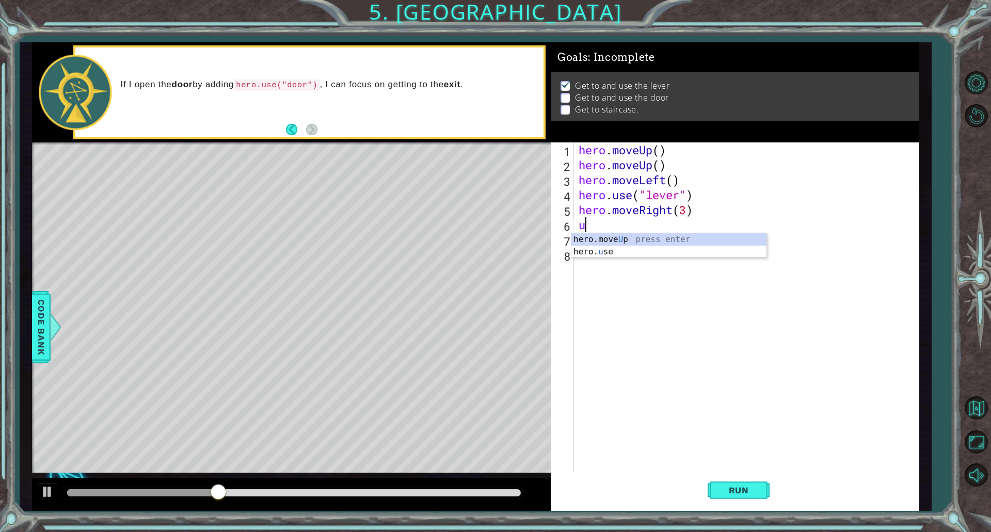
type textarea "use"
click at [672, 254] on div "hero . moveUp ( ) hero . moveUp ( ) hero . moveLeft ( ) hero . use ( "lever" ) …" at bounding box center [749, 322] width 344 height 359
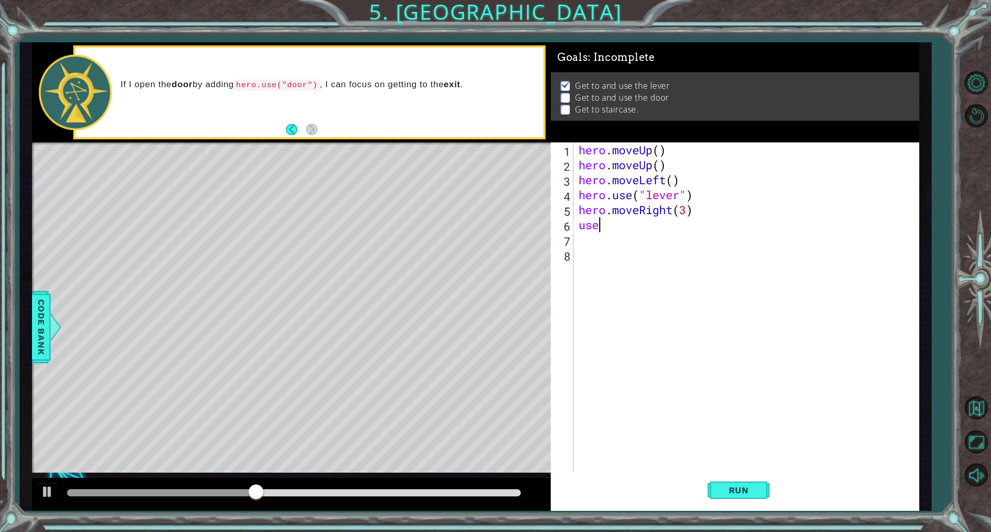
click at [598, 230] on div "hero . moveUp ( ) hero . moveUp ( ) hero . moveLeft ( ) hero . use ( "lever" ) …" at bounding box center [749, 322] width 344 height 359
click at [588, 225] on div "hero . moveUp ( ) hero . moveUp ( ) hero . moveLeft ( ) hero . use ( "lever" ) …" at bounding box center [749, 322] width 344 height 359
click at [607, 227] on div "hero . moveUp ( ) hero . moveUp ( ) hero . moveLeft ( ) hero . use ( "lever" ) …" at bounding box center [749, 322] width 344 height 359
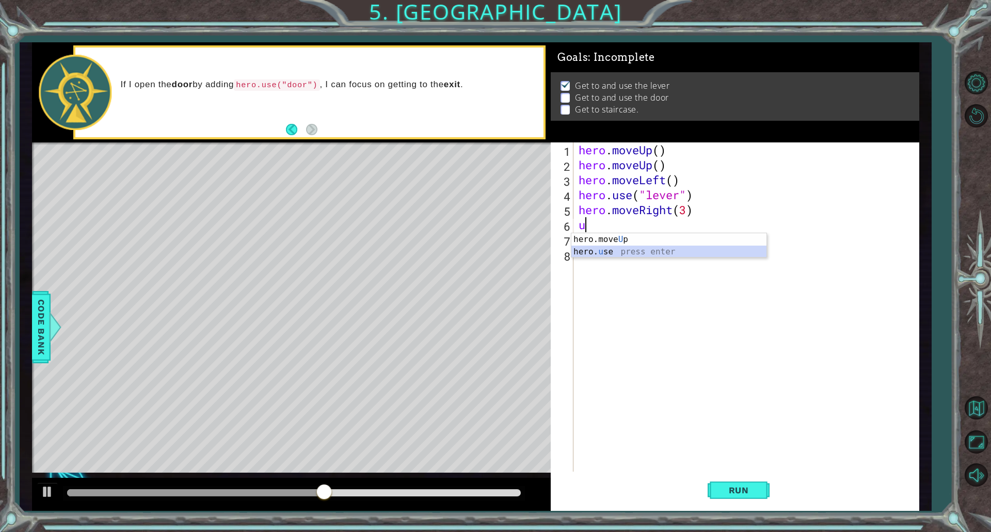
click at [600, 246] on div "hero.move U p press enter hero. u se press enter" at bounding box center [669, 258] width 195 height 50
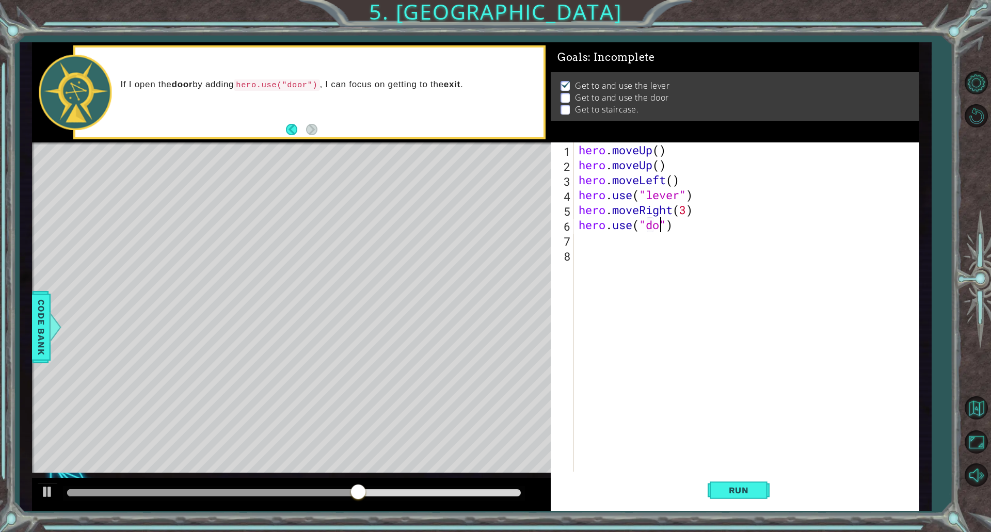
type textarea "hero.use("door")"
click at [611, 254] on div "hero . moveUp ( ) hero . moveUp ( ) hero . moveLeft ( ) hero . use ( "lever" ) …" at bounding box center [749, 322] width 344 height 359
click at [609, 250] on div "hero . moveUp ( ) hero . moveUp ( ) hero . moveLeft ( ) hero . use ( "lever" ) …" at bounding box center [749, 322] width 344 height 359
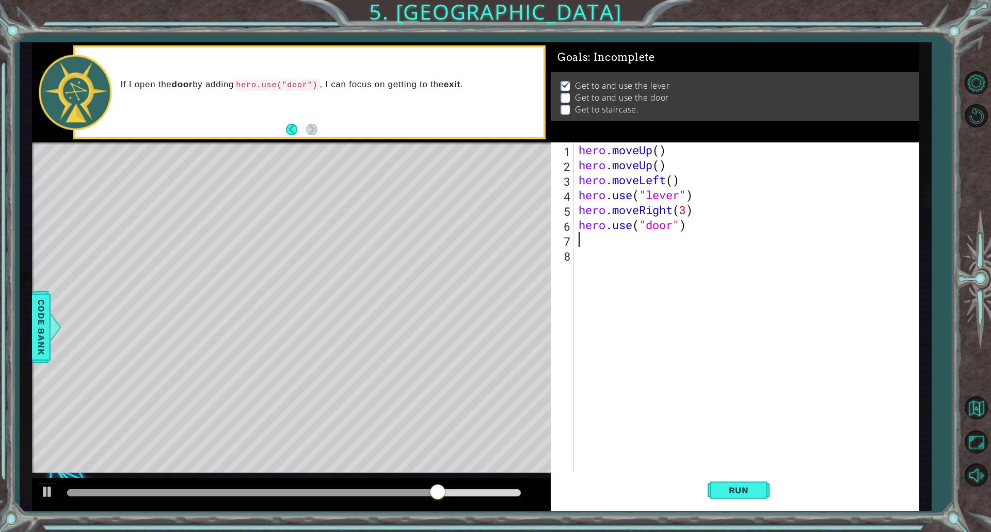
click at [608, 240] on div "hero . moveUp ( ) hero . moveUp ( ) hero . moveLeft ( ) hero . use ( "lever" ) …" at bounding box center [749, 322] width 344 height 359
type textarea "h"
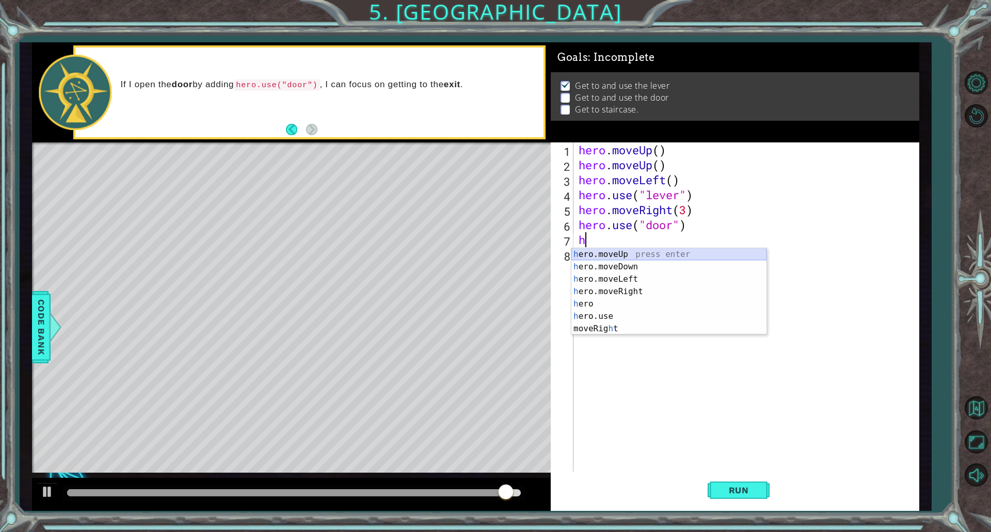
click at [625, 258] on div "h ero.moveUp press enter h ero.moveDown press enter h ero.moveLeft press enter …" at bounding box center [669, 304] width 195 height 112
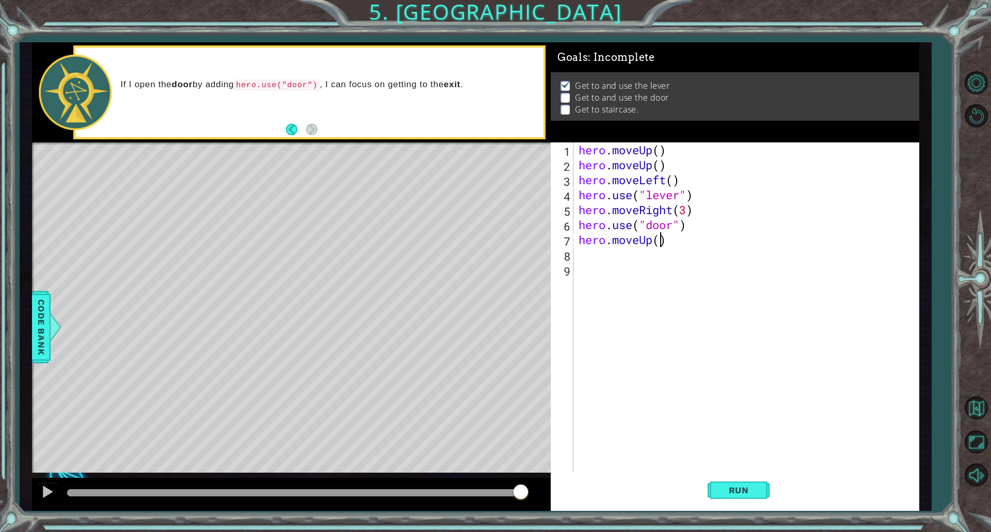
click at [658, 241] on div "hero . moveUp ( ) hero . moveUp ( ) hero . moveLeft ( ) hero . use ( "lever" ) …" at bounding box center [749, 322] width 344 height 359
type textarea "hero.moveUp(1)"
click at [605, 264] on div "hero . moveUp ( ) hero . moveUp ( ) hero . moveLeft ( ) hero . use ( "lever" ) …" at bounding box center [749, 322] width 344 height 359
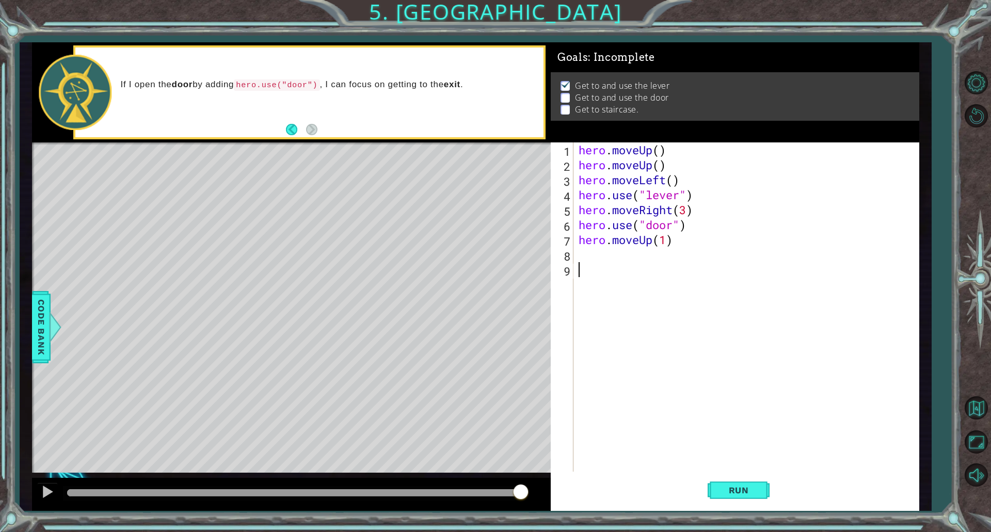
click at [603, 257] on div "hero . moveUp ( ) hero . moveUp ( ) hero . moveLeft ( ) hero . use ( "lever" ) …" at bounding box center [749, 322] width 344 height 359
type textarea "he"
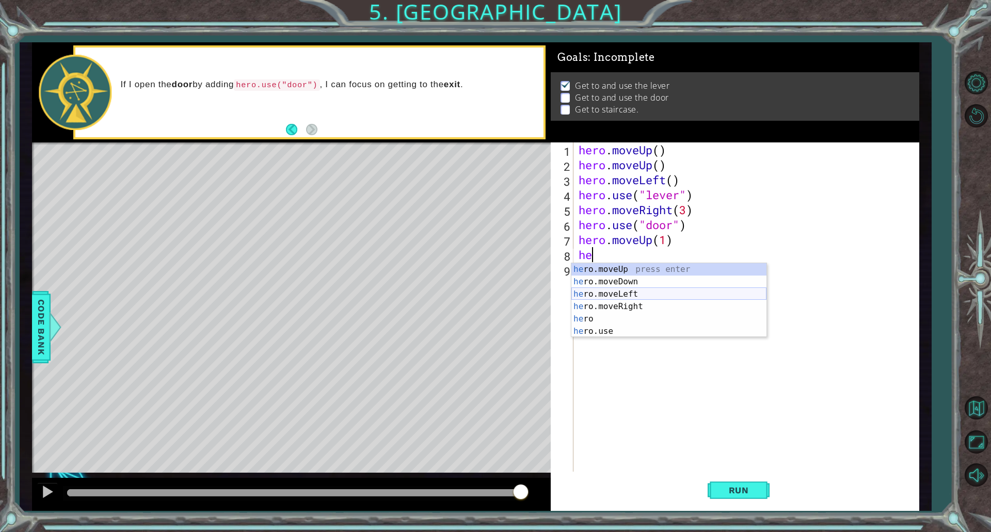
click at [624, 292] on div "he ro.moveUp press enter he ro.moveDown press enter he ro.moveLeft press enter …" at bounding box center [669, 312] width 195 height 99
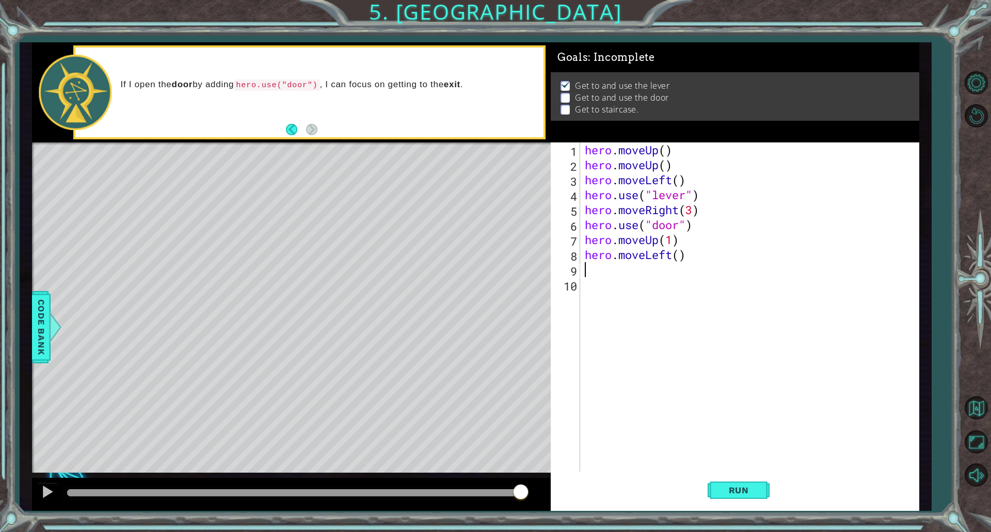
click at [677, 257] on div "hero . moveUp ( ) hero . moveUp ( ) hero . moveLeft ( ) hero . use ( "lever" ) …" at bounding box center [752, 322] width 338 height 359
click at [753, 478] on button "Run" at bounding box center [739, 490] width 62 height 37
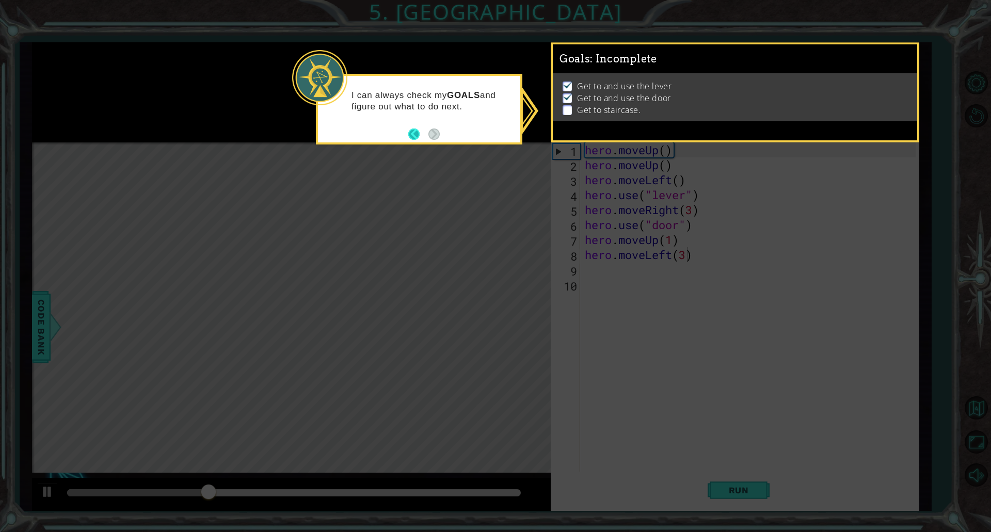
click at [412, 133] on button "Back" at bounding box center [418, 134] width 20 height 11
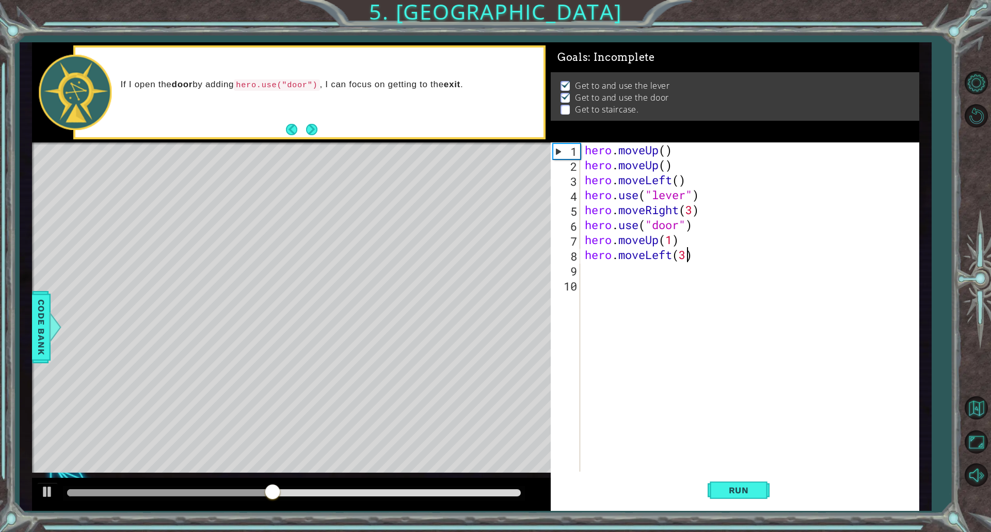
click at [673, 234] on div "hero . moveUp ( ) hero . moveUp ( ) hero . moveLeft ( ) hero . use ( "lever" ) …" at bounding box center [752, 322] width 338 height 359
type textarea "hero.moveUp(2)"
click at [616, 264] on div "hero . moveUp ( ) hero . moveUp ( ) hero . moveLeft ( ) hero . use ( "lever" ) …" at bounding box center [752, 322] width 338 height 359
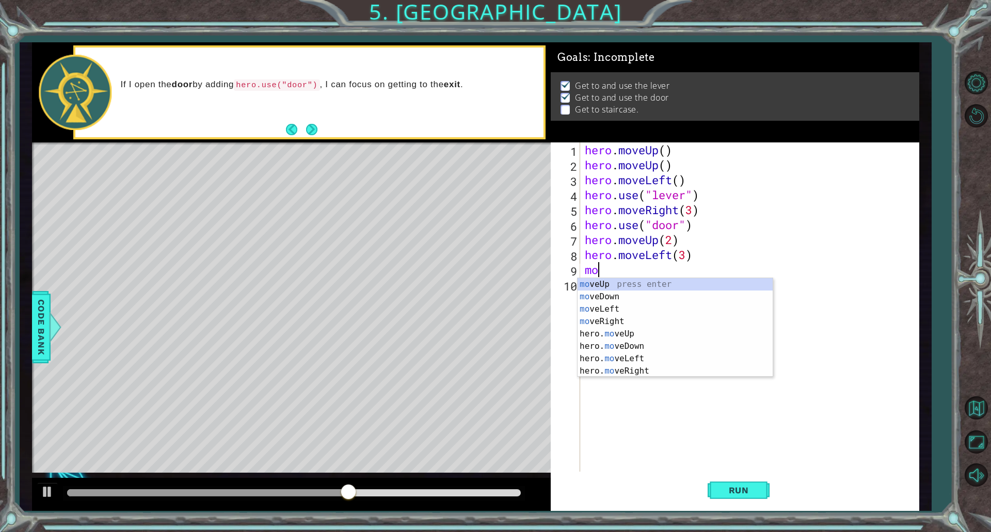
type textarea "mov"
click at [628, 281] on div "mov eUp press enter mov eDown press enter mov eLeft press enter mov eRight pres…" at bounding box center [675, 340] width 195 height 124
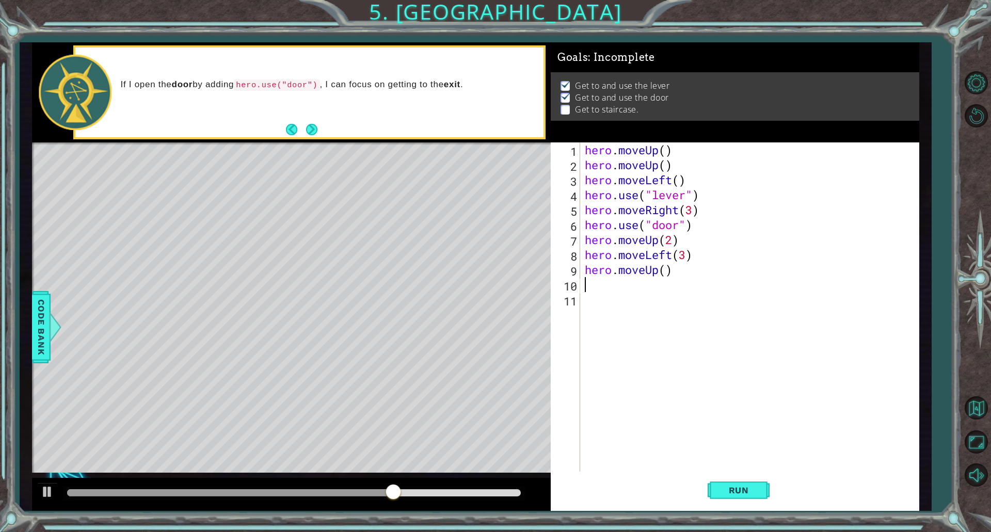
click at [666, 272] on div "hero . moveUp ( ) hero . moveUp ( ) hero . moveLeft ( ) hero . use ( "lever" ) …" at bounding box center [752, 322] width 338 height 359
type textarea "hero.moveUp(2)"
click at [750, 478] on button "Run" at bounding box center [739, 490] width 62 height 37
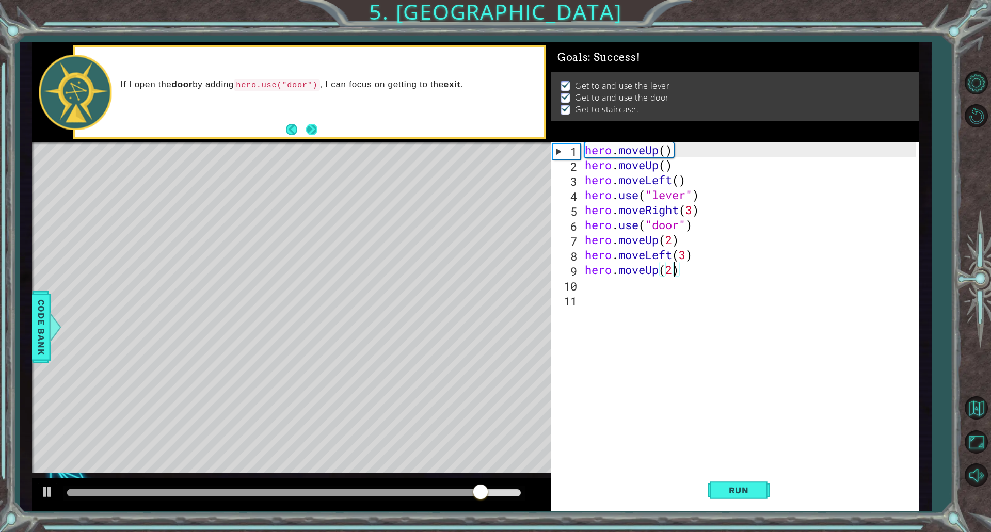
click at [317, 125] on button "Next" at bounding box center [312, 129] width 13 height 13
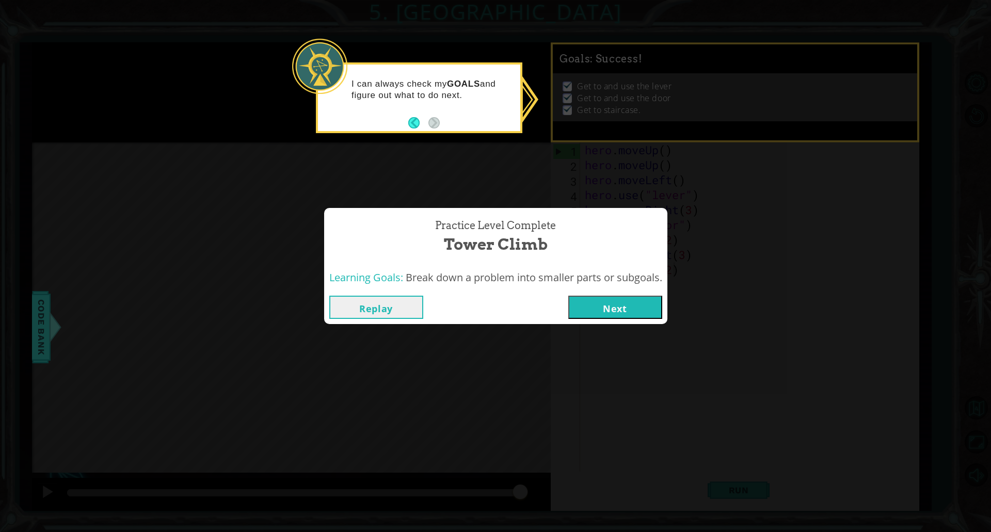
click at [412, 139] on div "Practice Level Complete Tower Climb Learning Goals: Break down a problem into s…" at bounding box center [495, 266] width 991 height 532
click at [603, 310] on button "Next" at bounding box center [615, 307] width 94 height 23
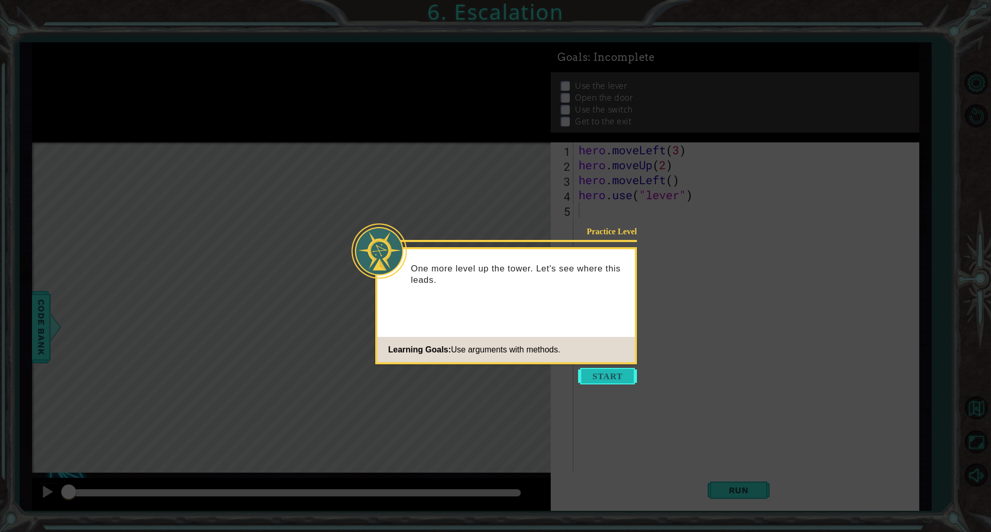
click at [601, 377] on button "Start" at bounding box center [607, 376] width 59 height 17
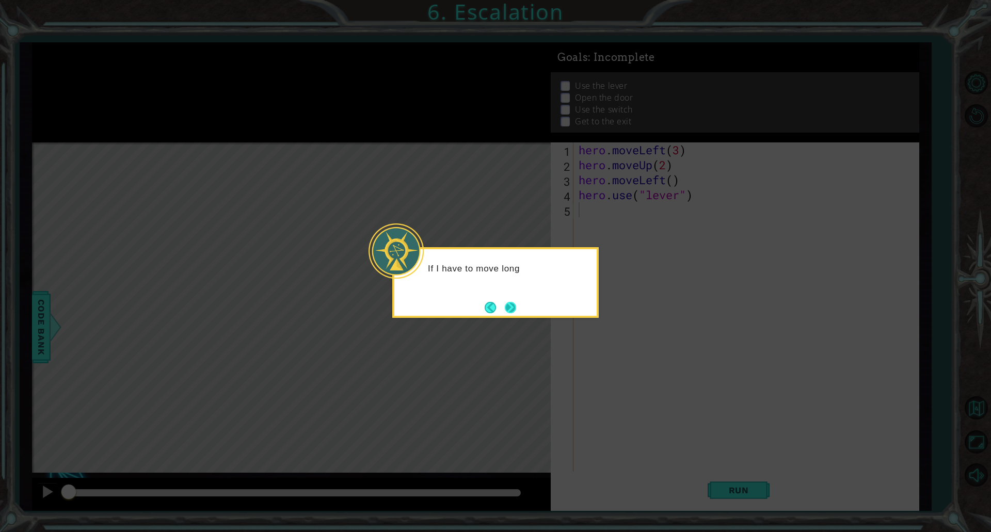
click at [510, 303] on button "Next" at bounding box center [510, 308] width 12 height 12
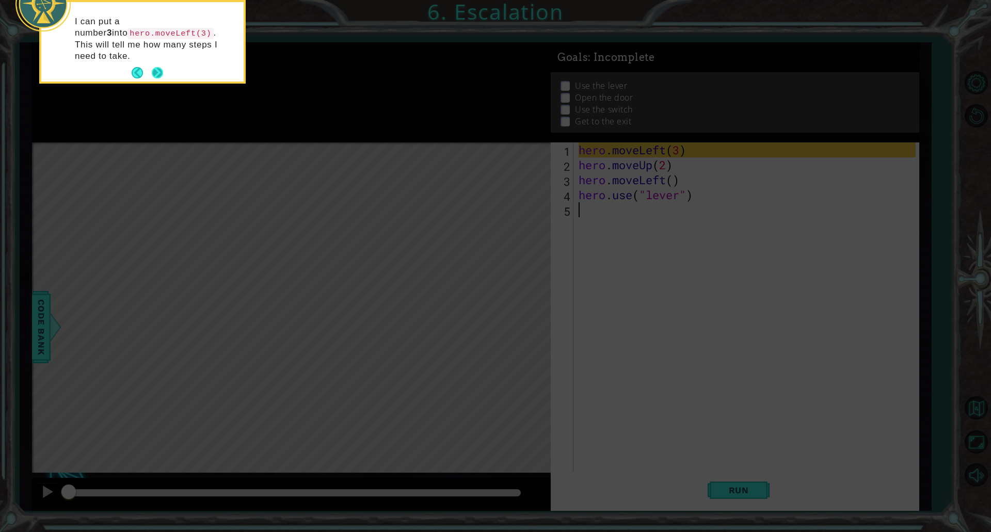
click at [156, 67] on button "Next" at bounding box center [157, 72] width 11 height 11
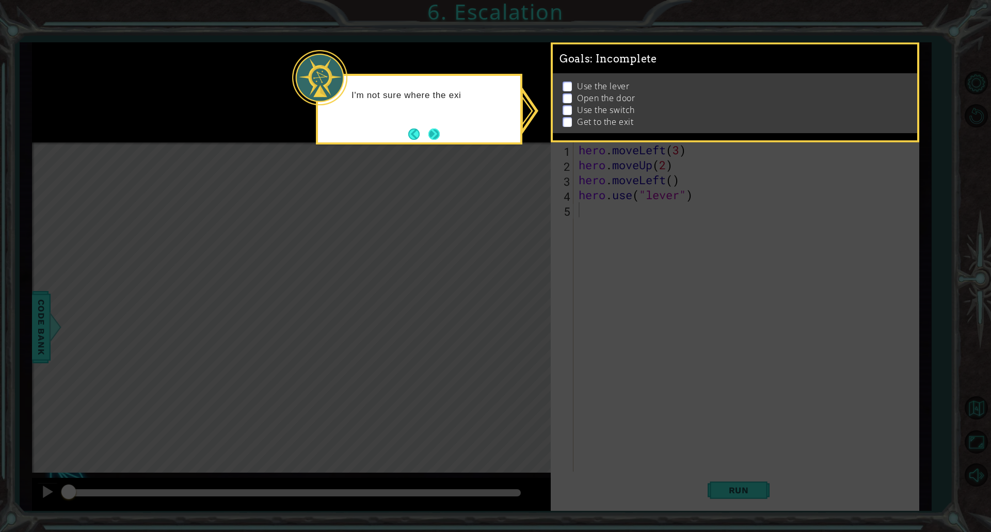
click at [438, 135] on button "Next" at bounding box center [434, 134] width 12 height 12
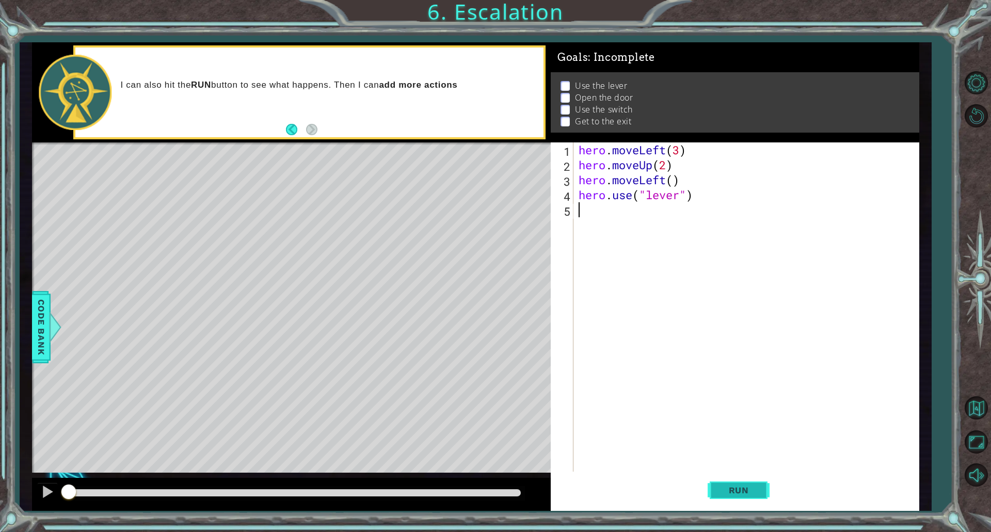
click at [744, 488] on span "Run" at bounding box center [739, 490] width 41 height 10
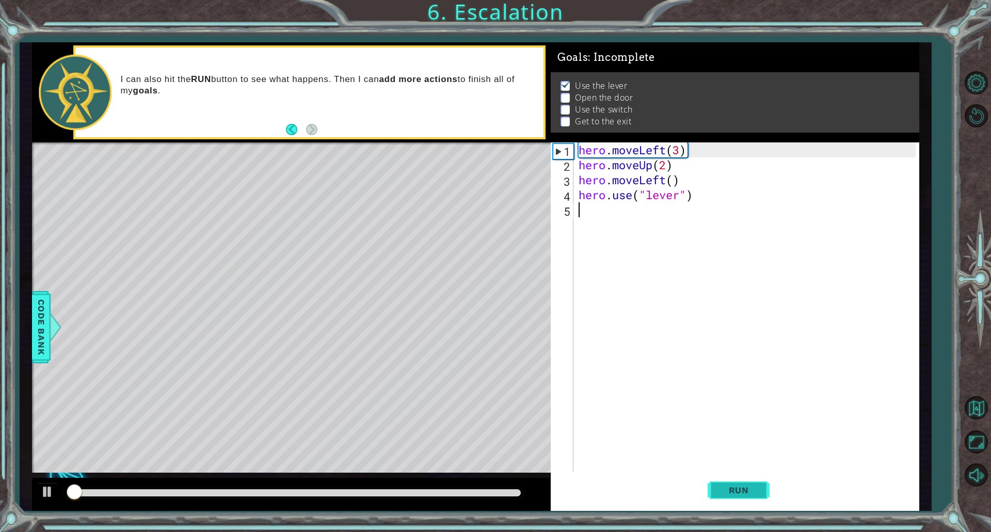
scroll to position [2, 0]
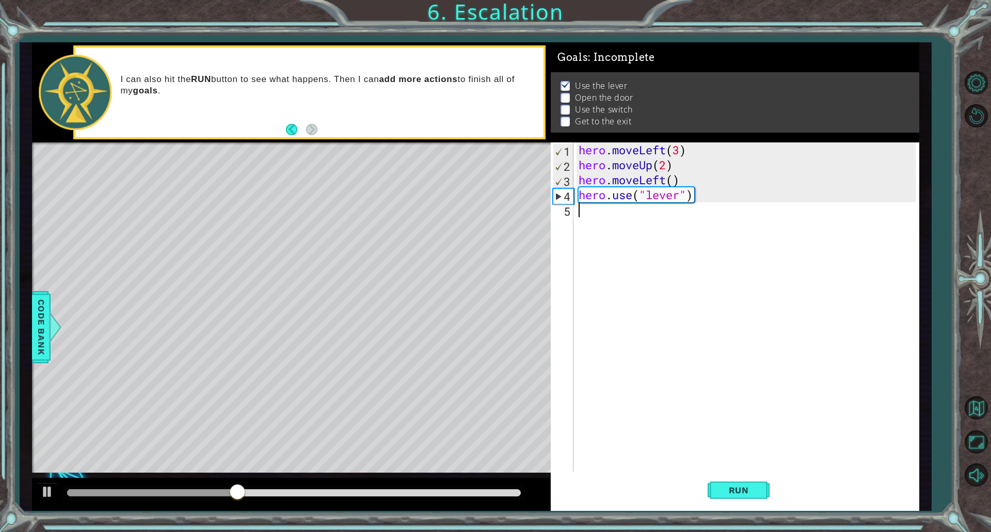
click at [633, 216] on div "hero . moveLeft ( 3 ) hero . moveUp ( 2 ) hero . moveLeft ( ) hero . use ( "lev…" at bounding box center [749, 322] width 344 height 359
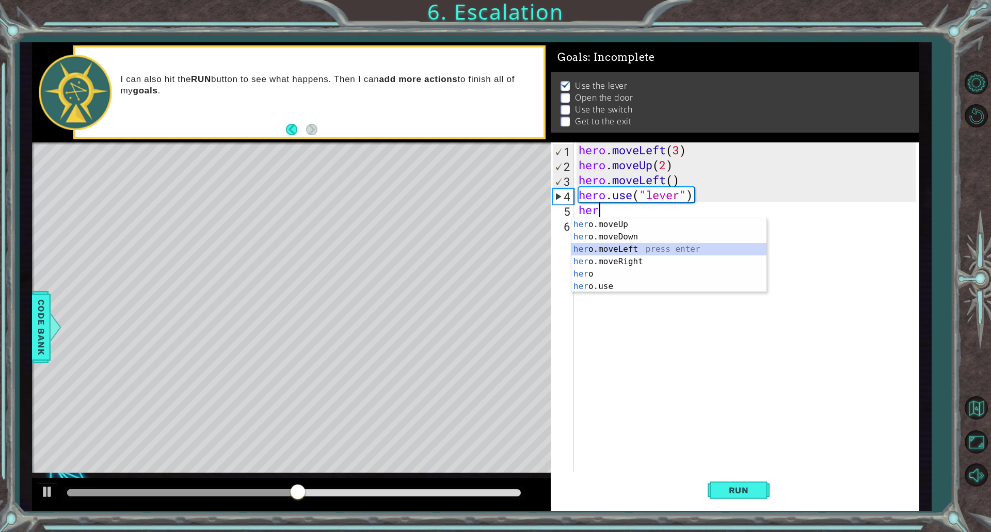
click at [654, 253] on div "her o.moveUp press enter her o.moveDown press enter her o.moveLeft press enter …" at bounding box center [669, 267] width 195 height 99
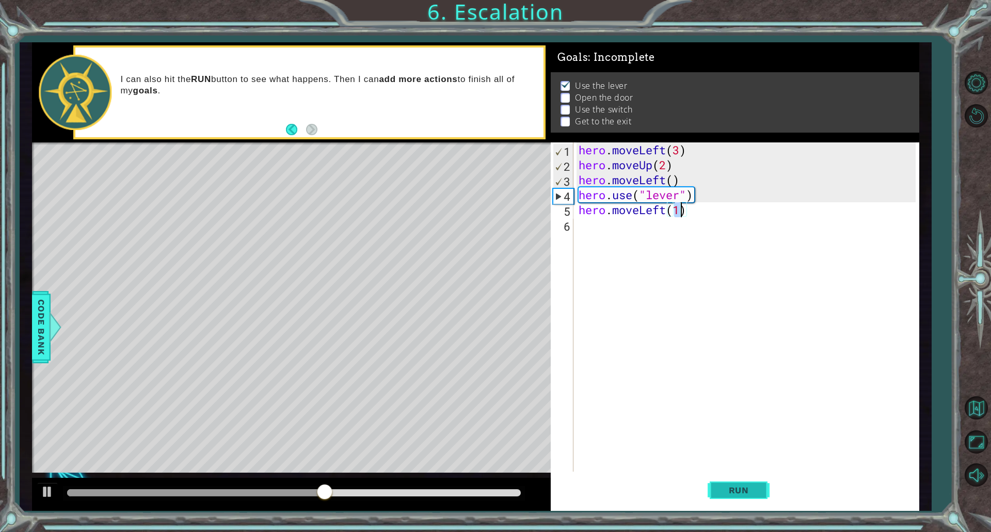
type textarea "hero.moveLeft(1)"
click at [764, 492] on button "Run" at bounding box center [739, 490] width 62 height 37
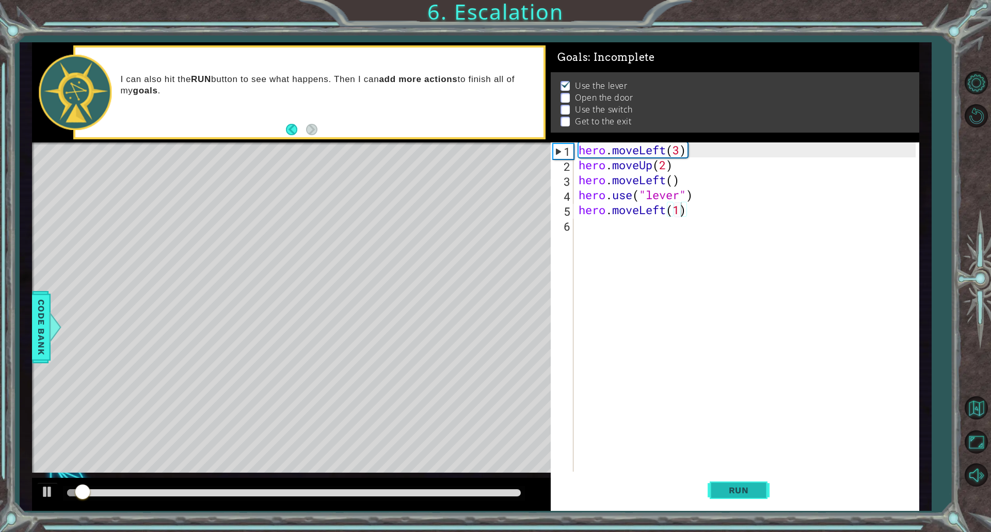
click at [764, 492] on button "Run" at bounding box center [739, 490] width 62 height 37
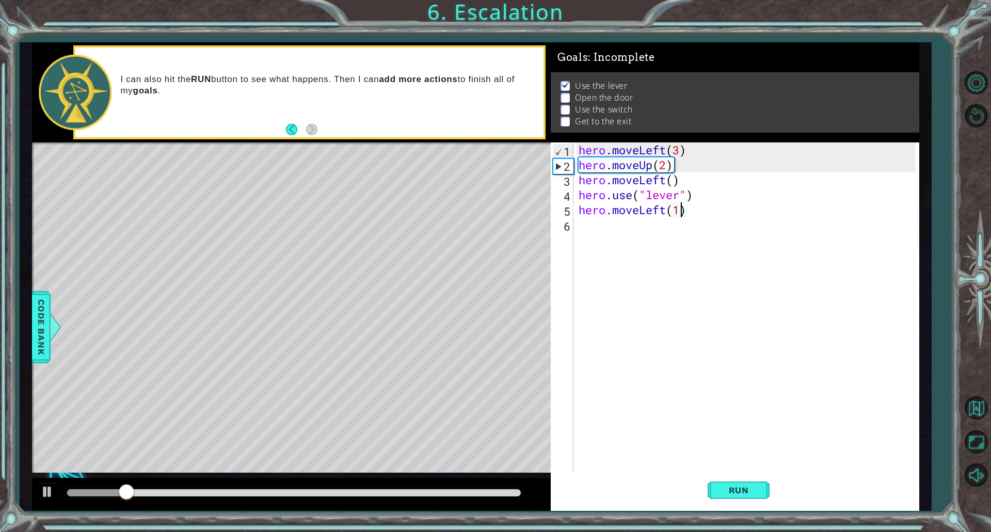
click at [605, 222] on div "hero . moveLeft ( 3 ) hero . moveUp ( 2 ) hero . moveLeft ( ) hero . use ( "lev…" at bounding box center [749, 322] width 344 height 359
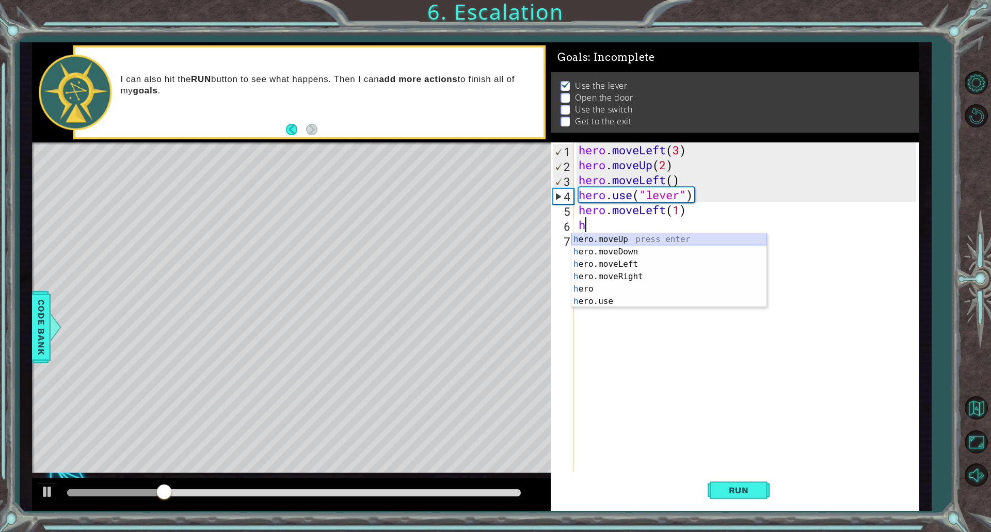
click at [615, 241] on div "h ero.moveUp press enter h ero.moveDown press enter h ero.moveLeft press enter …" at bounding box center [669, 282] width 195 height 99
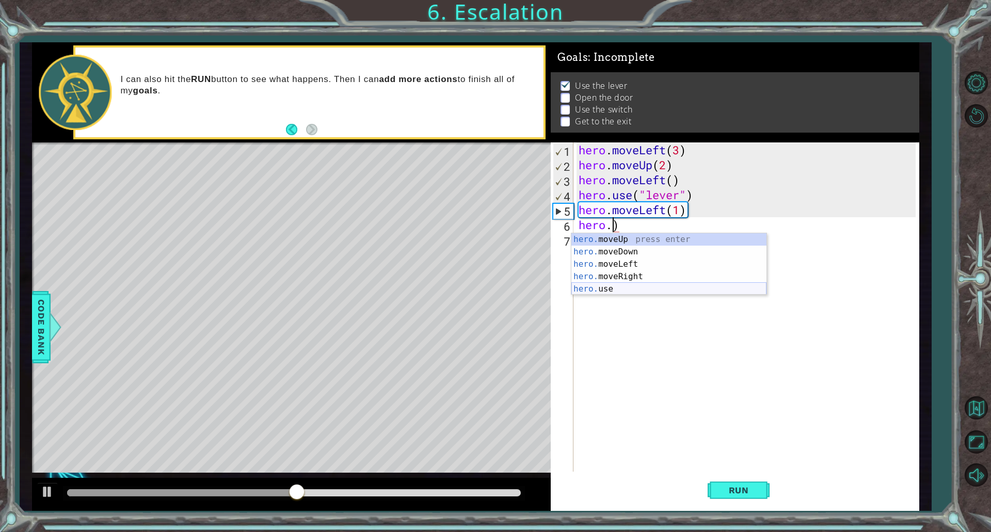
click at [645, 288] on div "hero. moveUp press enter hero. moveDown press enter hero. moveLeft press enter …" at bounding box center [669, 276] width 195 height 87
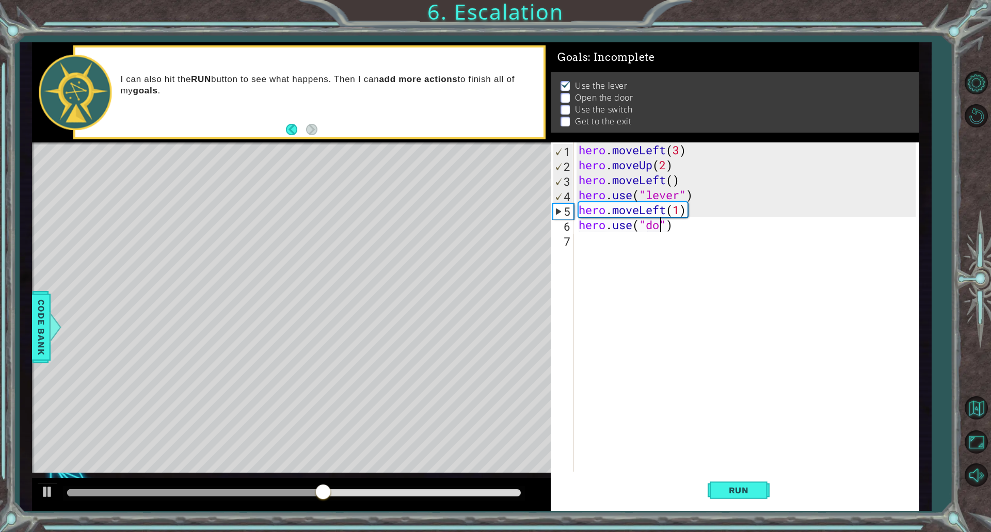
type textarea "hero.use("door")"
click at [617, 247] on div "hero . moveLeft ( 3 ) hero . moveUp ( 2 ) hero . moveLeft ( ) hero . use ( "lev…" at bounding box center [749, 322] width 344 height 359
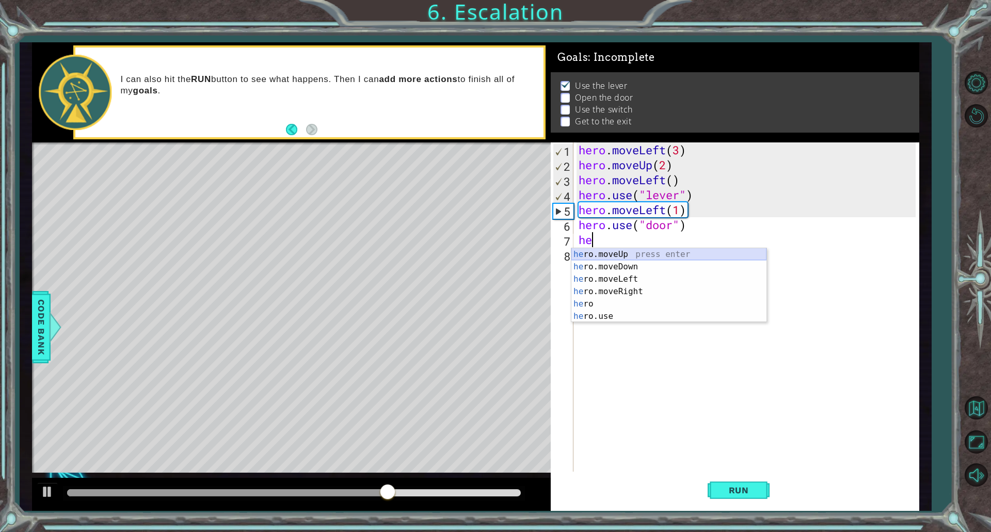
click at [617, 256] on div "he ro.moveUp press enter he ro.moveDown press enter he ro.moveLeft press enter …" at bounding box center [669, 297] width 195 height 99
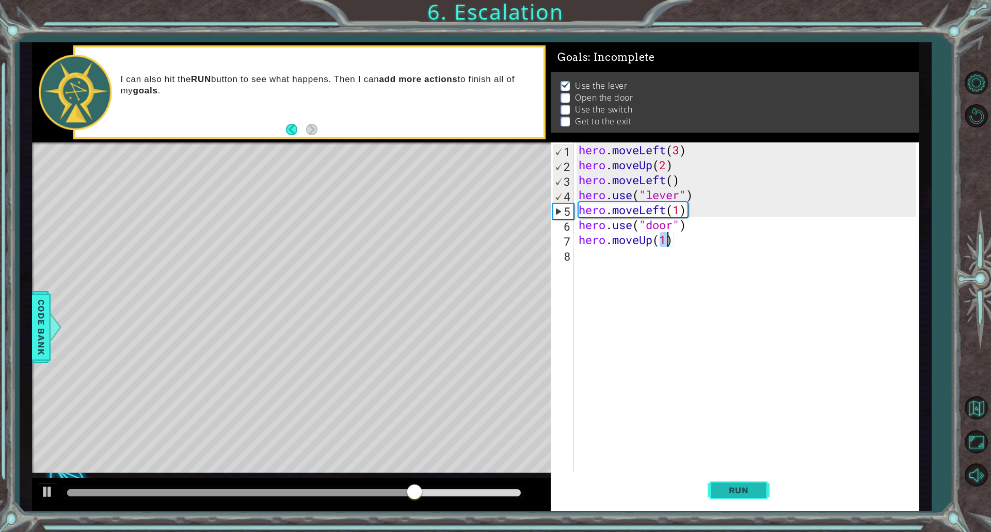
click at [736, 488] on span "Run" at bounding box center [739, 490] width 41 height 10
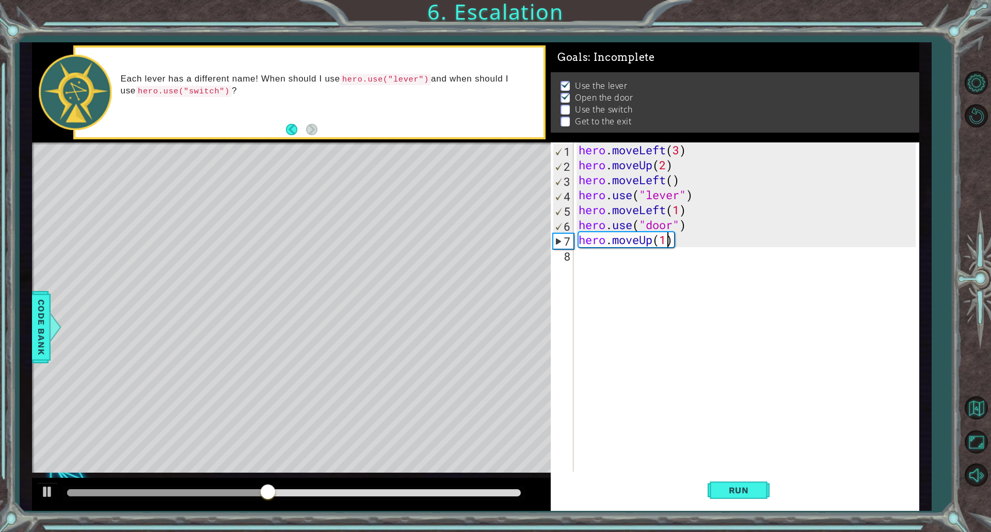
type textarea "hero.moveUp(2)"
